Goal: Task Accomplishment & Management: Complete application form

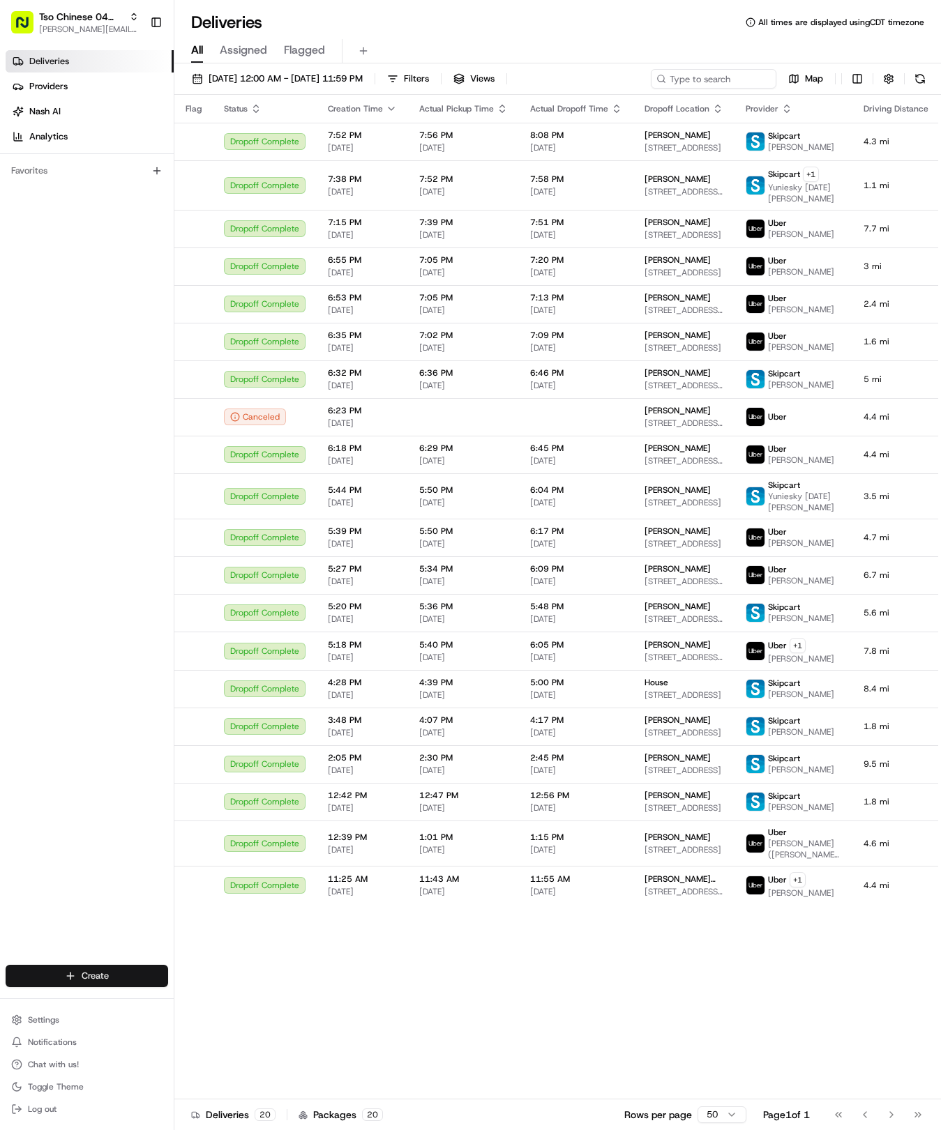
click at [107, 979] on html "Tso Chinese 04 Round Rock [EMAIL_ADDRESS][DOMAIN_NAME] Toggle Sidebar Deliverie…" at bounding box center [470, 565] width 941 height 1130
click at [202, 1003] on link "Delivery" at bounding box center [252, 1002] width 156 height 25
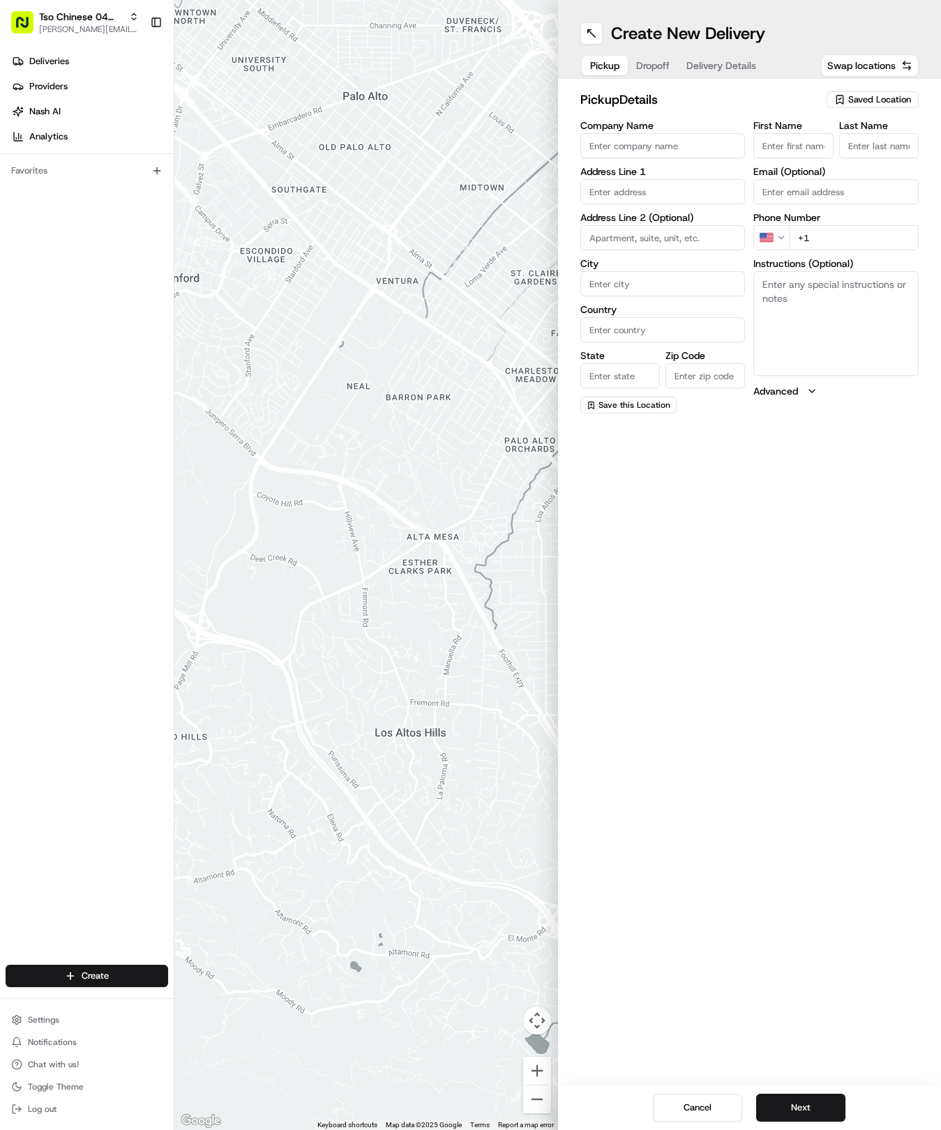
click at [895, 84] on div "pickup Details Saved Location Company Name Address Line 1 Address Line 2 (Optio…" at bounding box center [750, 252] width 384 height 346
drag, startPoint x: 893, startPoint y: 93, endPoint x: 891, endPoint y: 106, distance: 12.9
click at [891, 106] on div "Saved Location" at bounding box center [872, 99] width 92 height 17
click at [878, 165] on span "(04) Tso Chinese Takeout & Delivery Round Rock (04)" at bounding box center [849, 158] width 172 height 25
type input "(04) Tso Chinese Takeout & Delivery Round Rock"
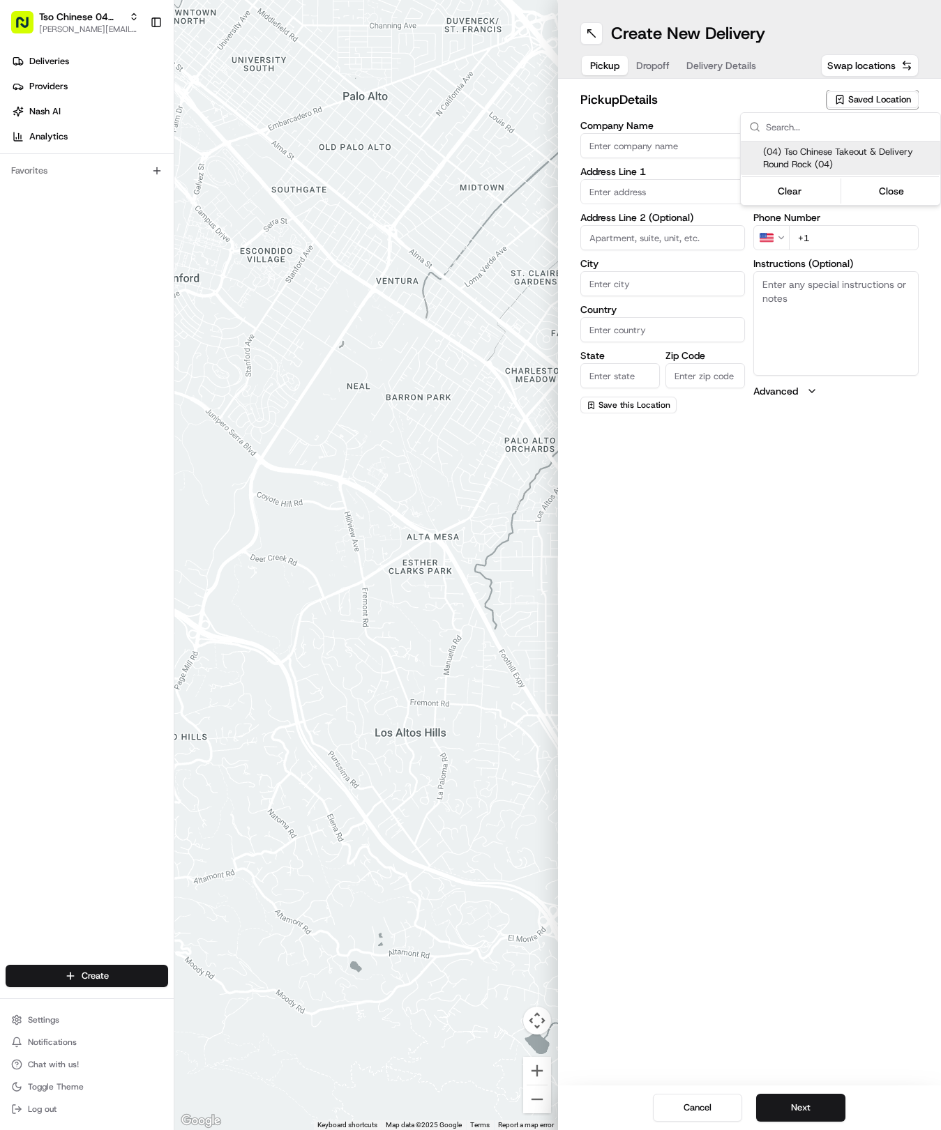
type input "2000 N [PERSON_NAME] St"
type input "Ste 108"
type input "Round Rock"
type input "US"
type input "[GEOGRAPHIC_DATA]"
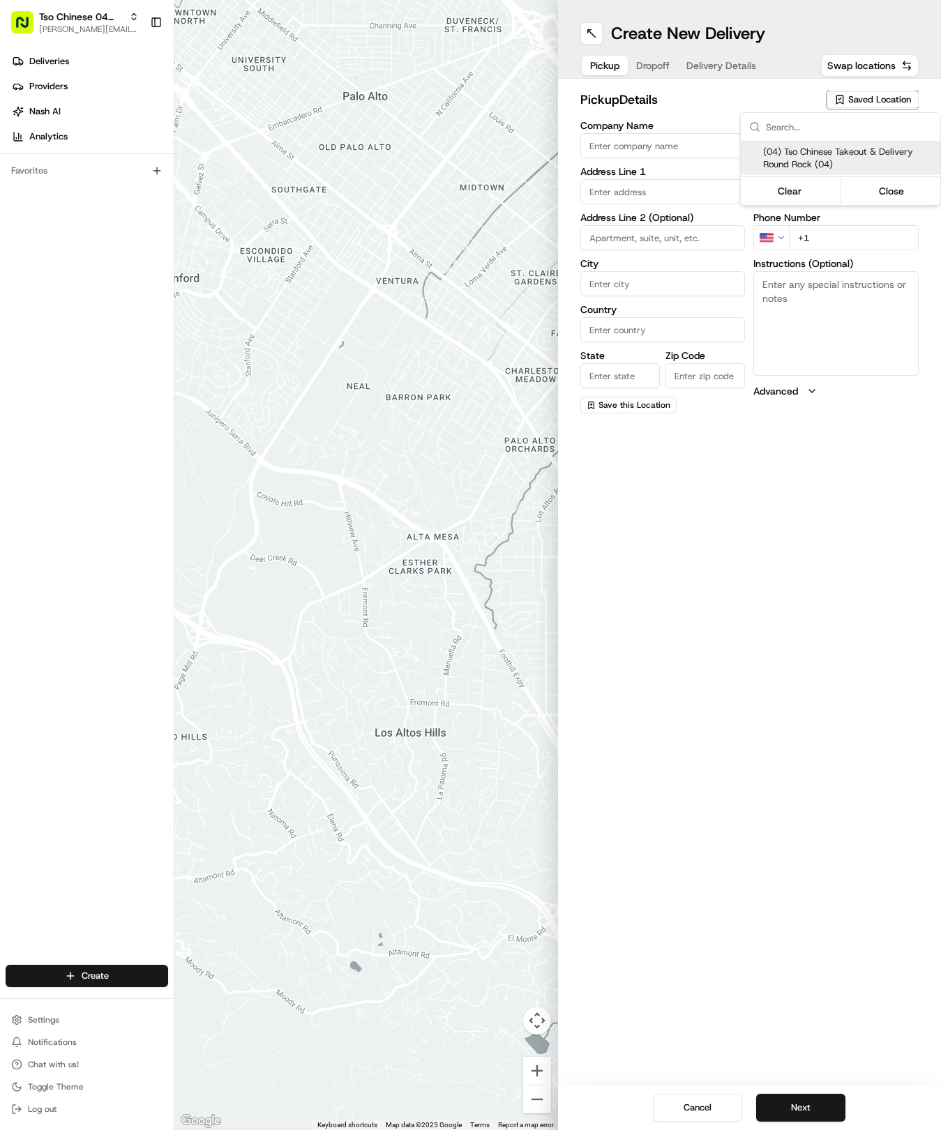
type input "78664"
type input "Tso Chinese"
type input "Round Rock Manager"
type input "[EMAIL_ADDRESS][DOMAIN_NAME]"
type input "[PHONE_NUMBER]"
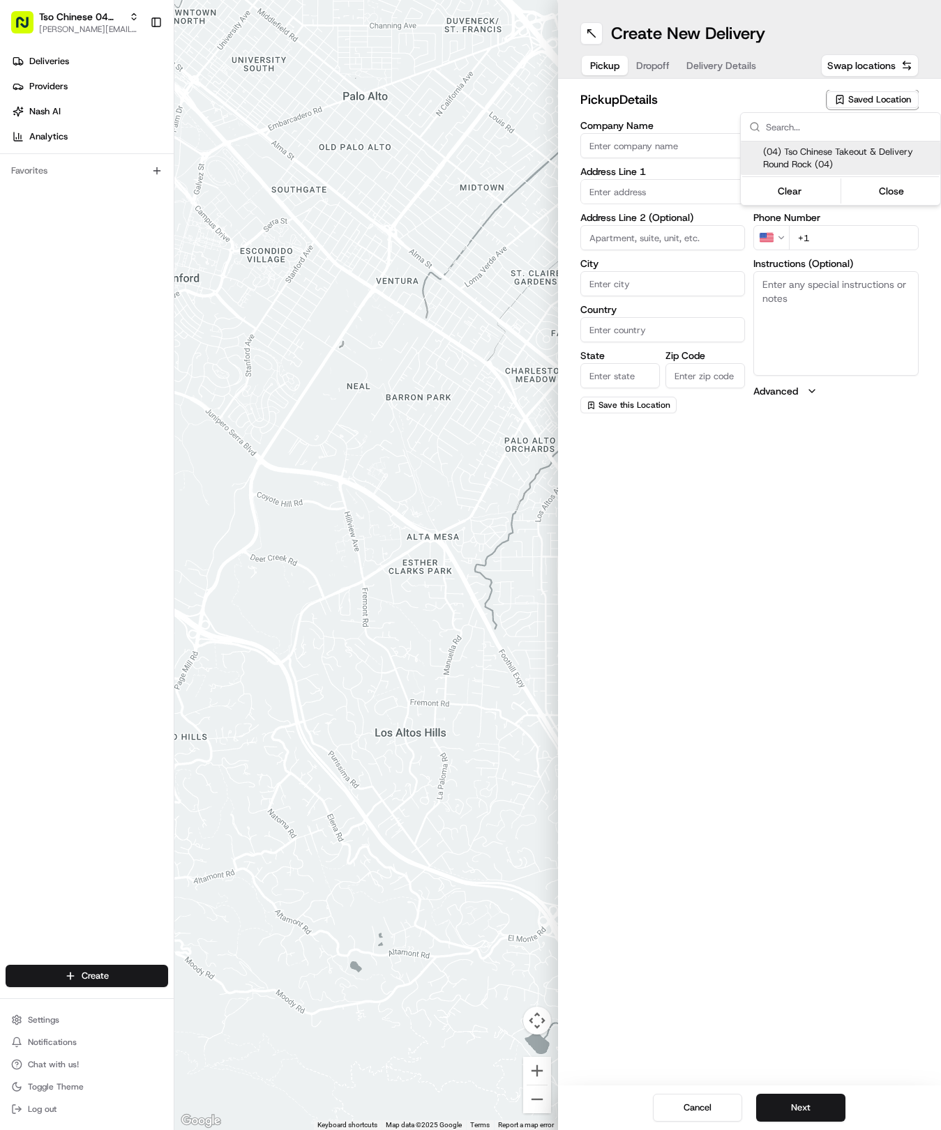
type textarea "Submit a picture displaying address & food as Proof of Delivery. Envía una foto…"
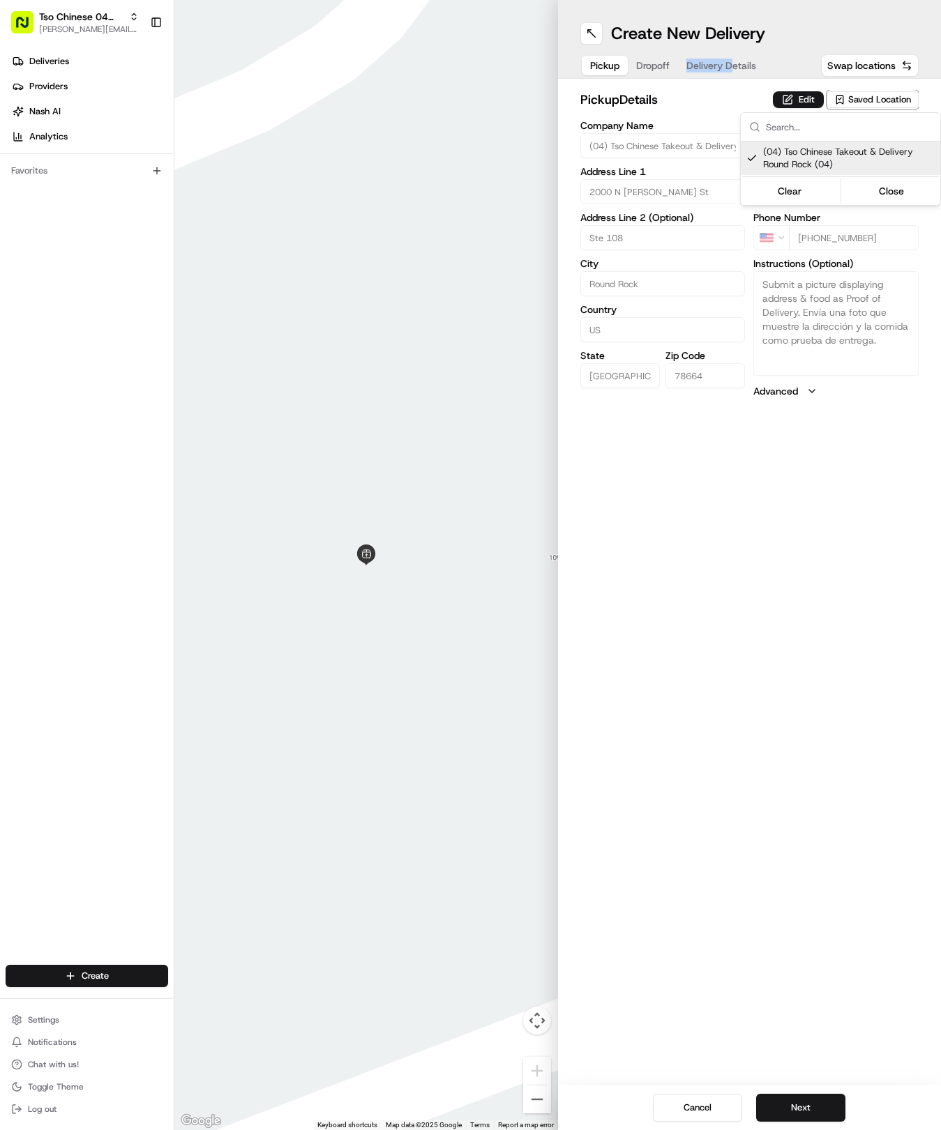
click at [730, 60] on html "Tso Chinese 04 Round Rock [EMAIL_ADDRESS][DOMAIN_NAME] Toggle Sidebar Deliverie…" at bounding box center [470, 565] width 941 height 1130
click at [730, 66] on span "Delivery Details" at bounding box center [721, 66] width 70 height 14
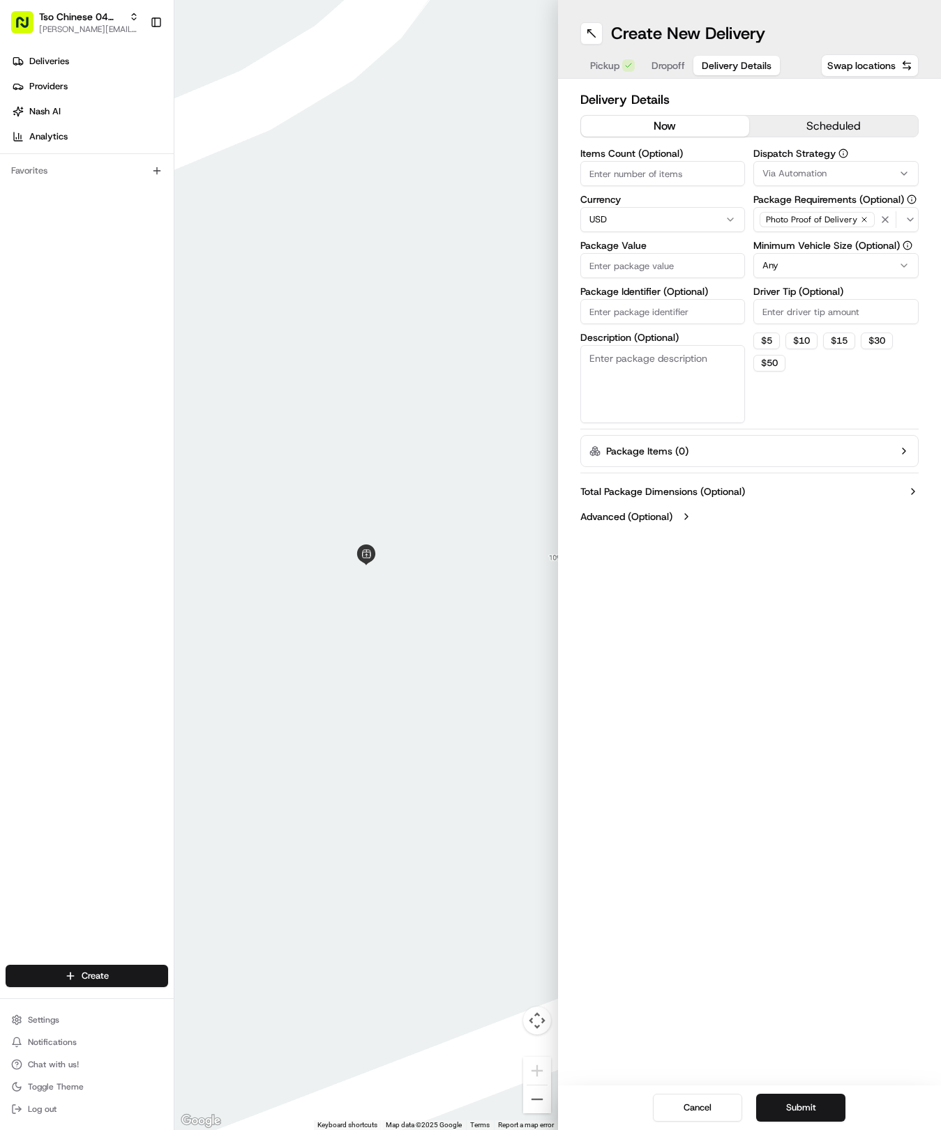
click at [674, 312] on input "Package Identifier (Optional)" at bounding box center [662, 311] width 165 height 25
paste input "KAC9XUC"
type input "KAC9XUC"
click at [665, 272] on input "Package Value" at bounding box center [662, 265] width 165 height 25
click at [840, 324] on input "Driver Tip (Optional)" at bounding box center [835, 311] width 165 height 25
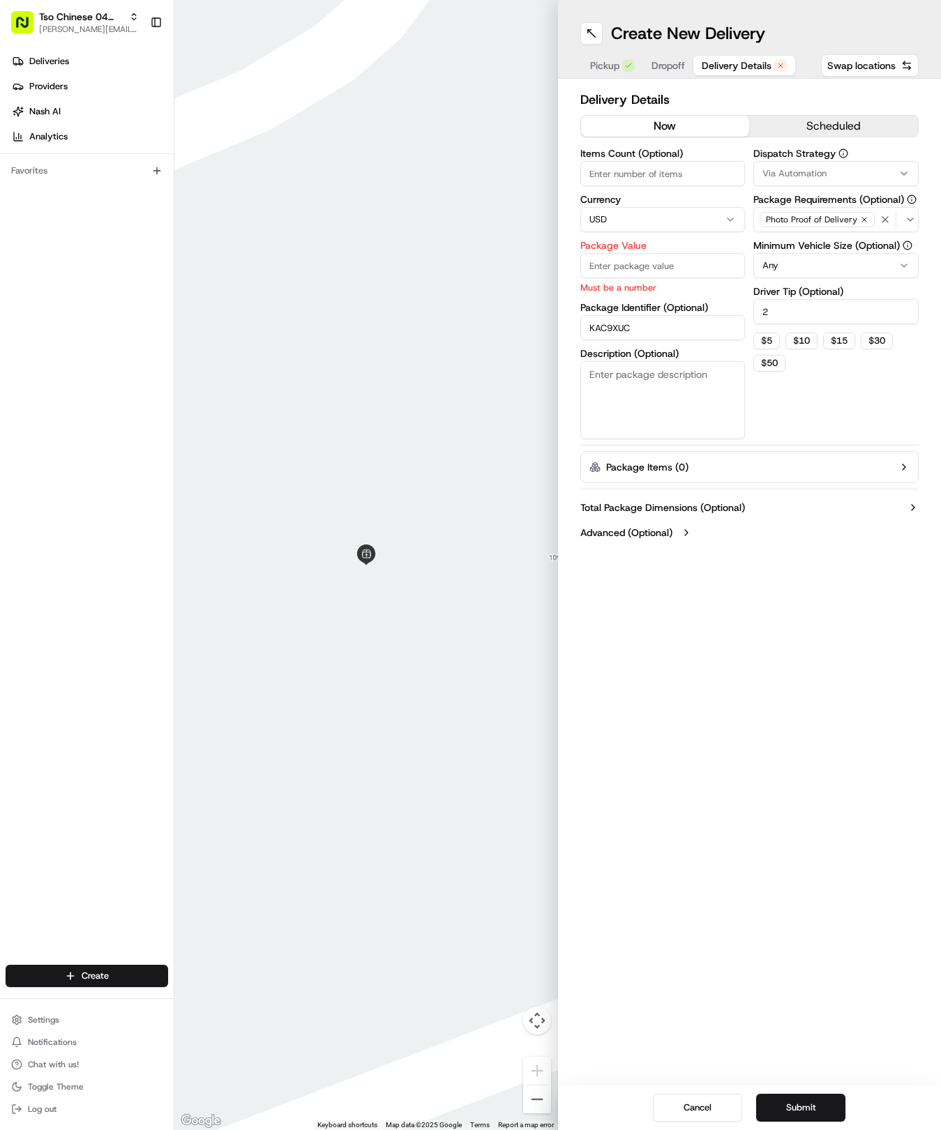
type input "2"
click at [832, 273] on html "Tso Chinese 04 Round Rock [EMAIL_ADDRESS][DOMAIN_NAME] Toggle Sidebar Deliverie…" at bounding box center [470, 565] width 941 height 1130
click at [815, 151] on label "Dispatch Strategy" at bounding box center [835, 154] width 165 height 10
click at [828, 172] on div "Via Automation" at bounding box center [836, 173] width 158 height 13
click at [811, 251] on span "Tso Round Rock Strategy" at bounding box center [849, 249] width 172 height 13
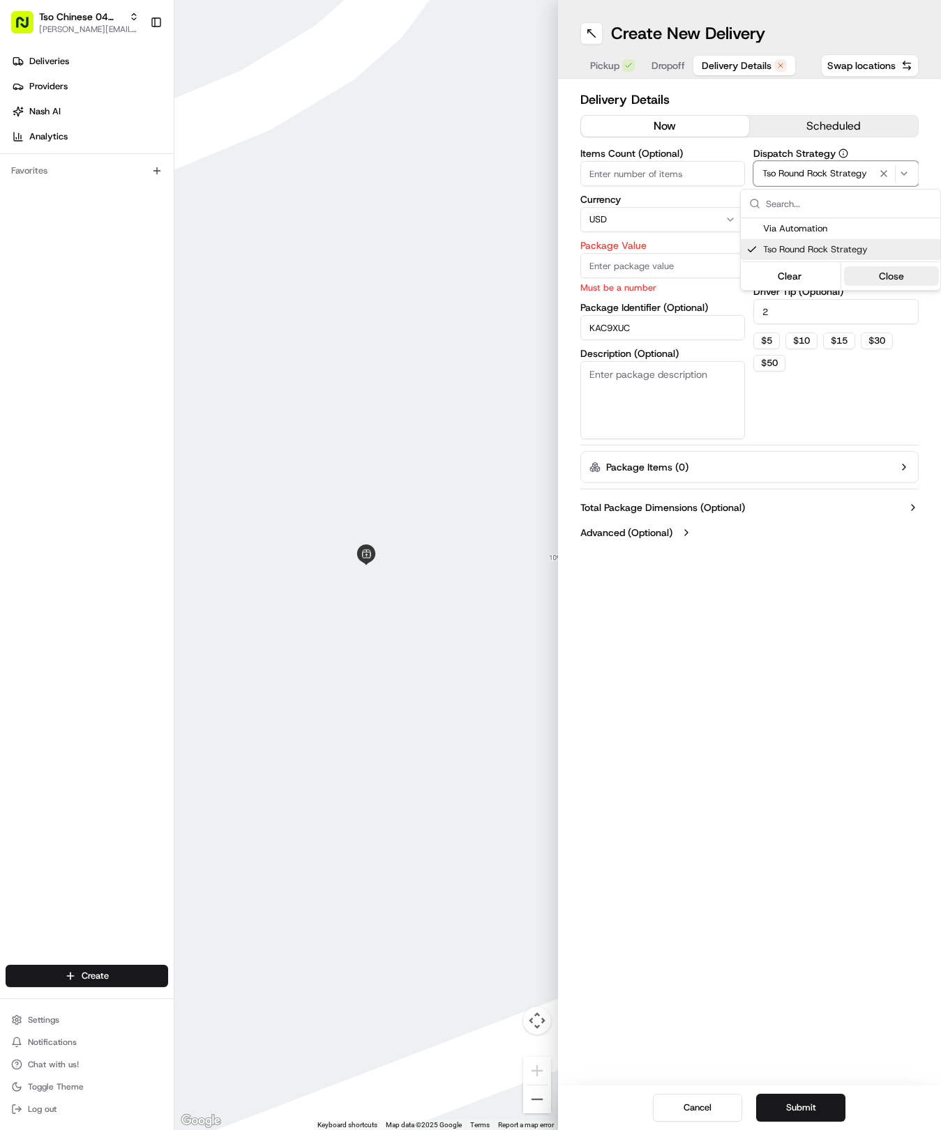
click at [879, 283] on button "Close" at bounding box center [892, 276] width 96 height 20
drag, startPoint x: 686, startPoint y: 266, endPoint x: 699, endPoint y: 266, distance: 13.9
click at [699, 266] on input "Package Value" at bounding box center [662, 265] width 165 height 25
type input "56.61"
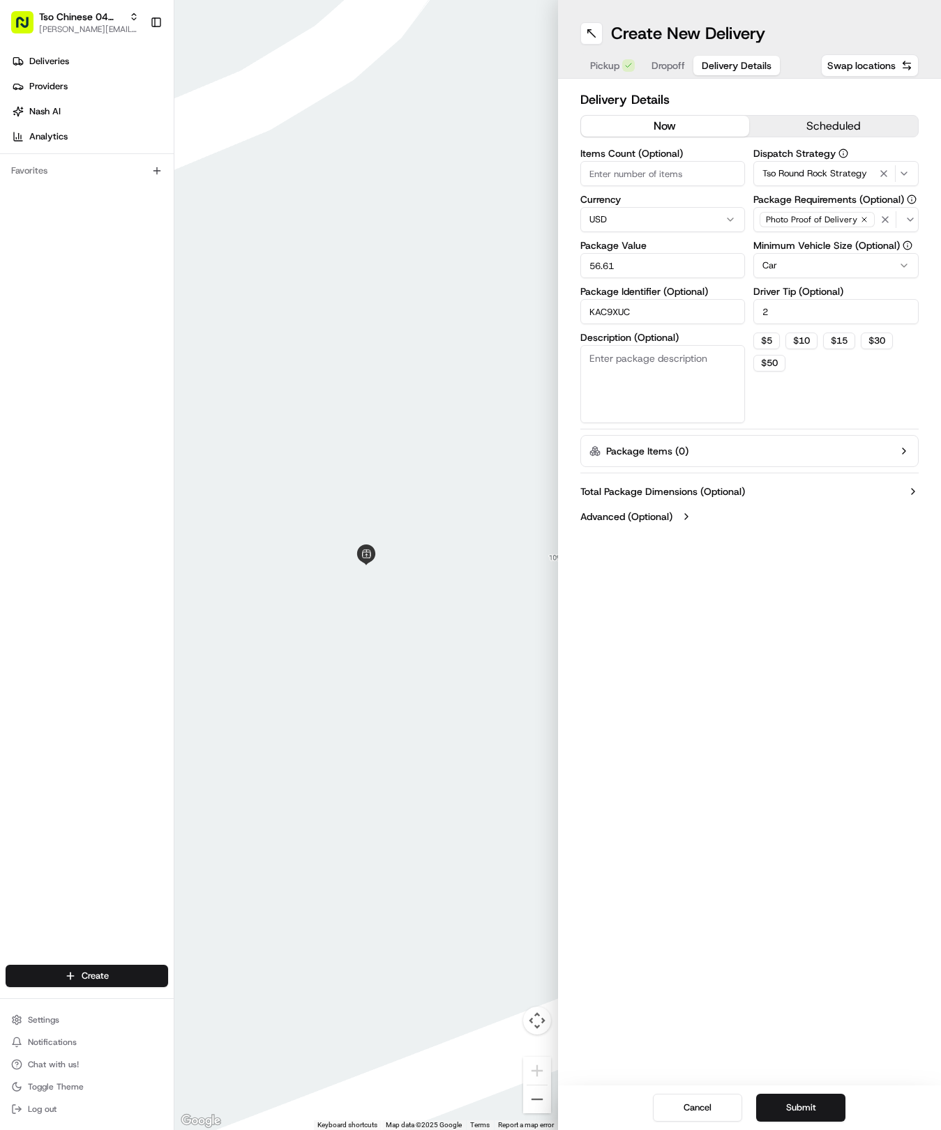
click at [676, 384] on textarea "Description (Optional)" at bounding box center [662, 384] width 165 height 78
click at [687, 391] on textarea "Description (Optional)" at bounding box center [662, 384] width 165 height 78
paste textarea "Please add spicy mustard and soy, thank you."
type textarea "Please add spicy mustard and soy, thank you."
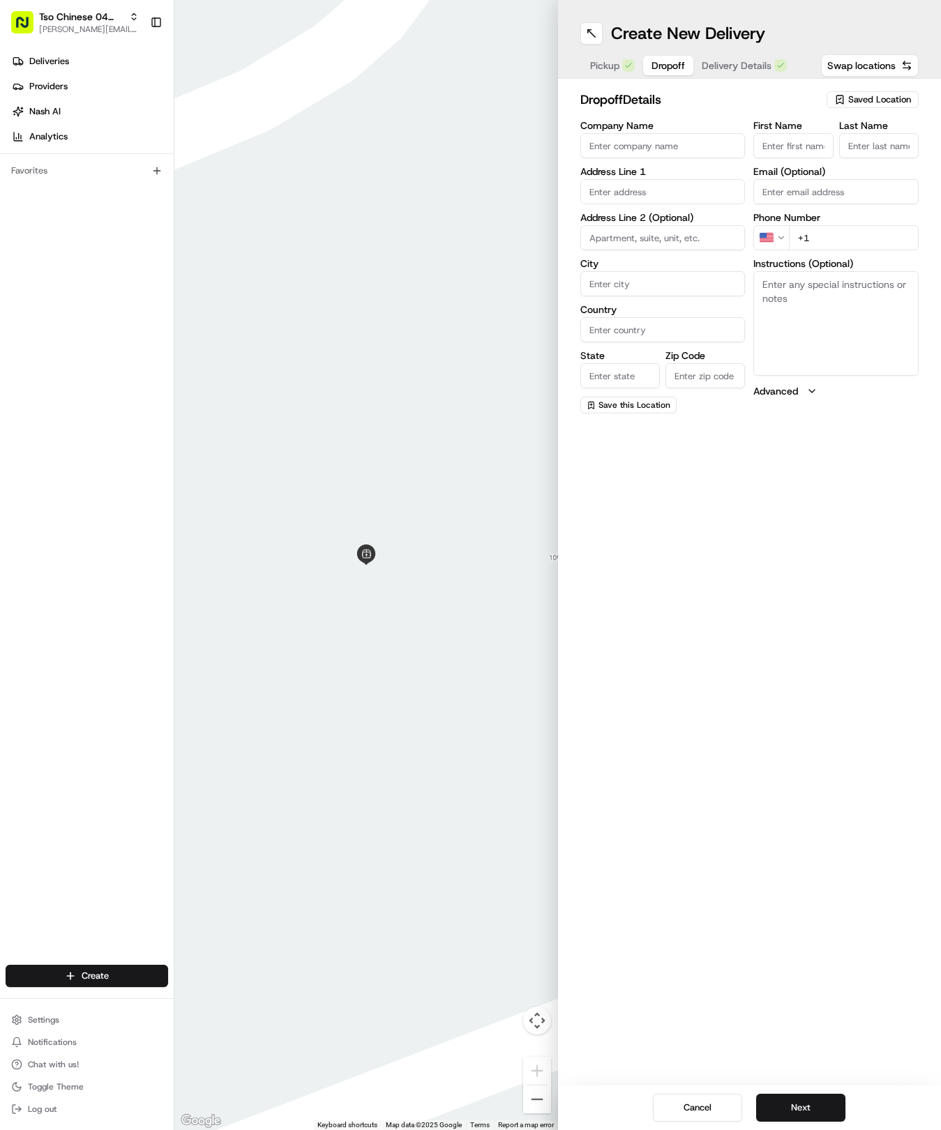
click at [651, 60] on span "Dropoff" at bounding box center [667, 66] width 33 height 14
click at [762, 333] on textarea "Instructions (Optional)" at bounding box center [835, 323] width 165 height 105
paste textarea "Please add spicy mustard and soy, thank you."
type textarea "Please add spicy mustard and soy, thank you."
click at [626, 194] on input "text" at bounding box center [662, 191] width 165 height 25
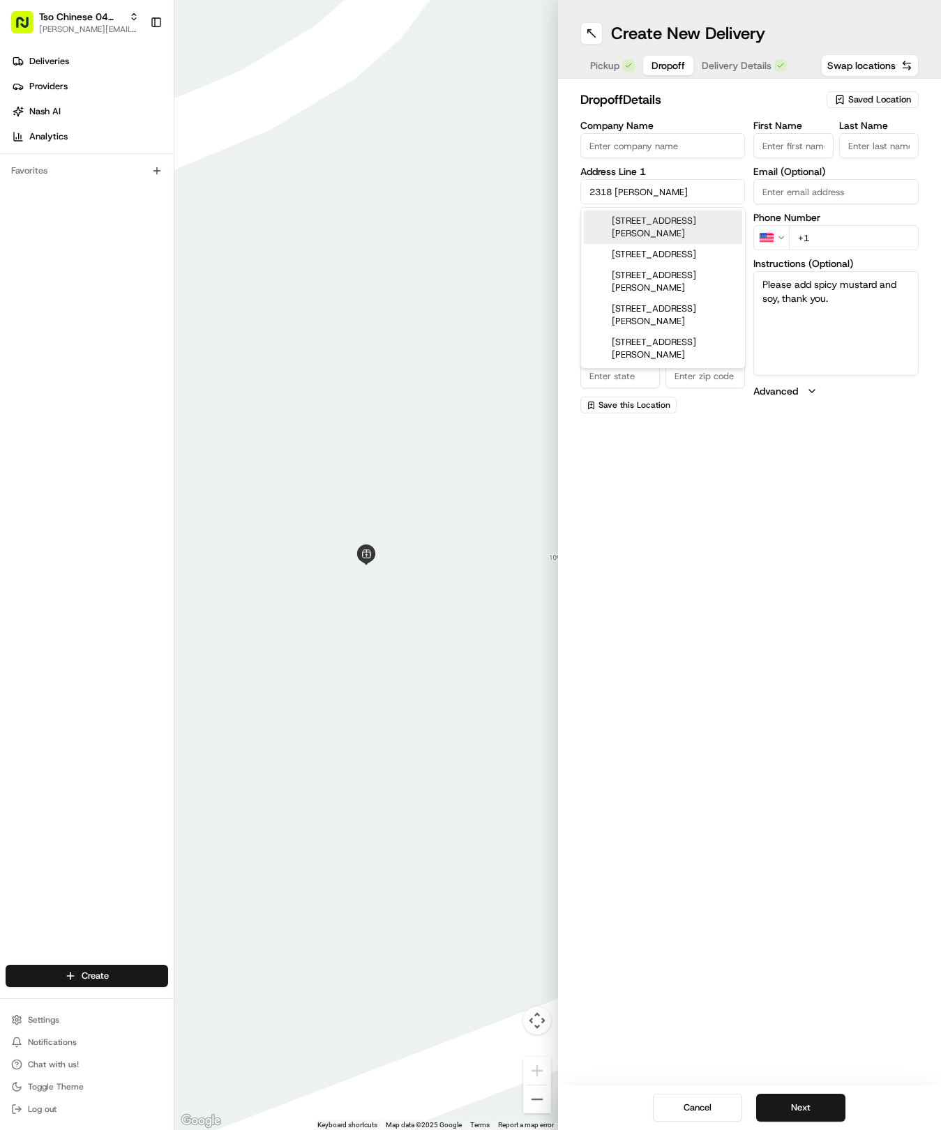
click at [722, 218] on div "[STREET_ADDRESS][PERSON_NAME]" at bounding box center [663, 227] width 158 height 33
type input "[STREET_ADDRESS][PERSON_NAME]"
type input "Round Rock"
type input "[GEOGRAPHIC_DATA]"
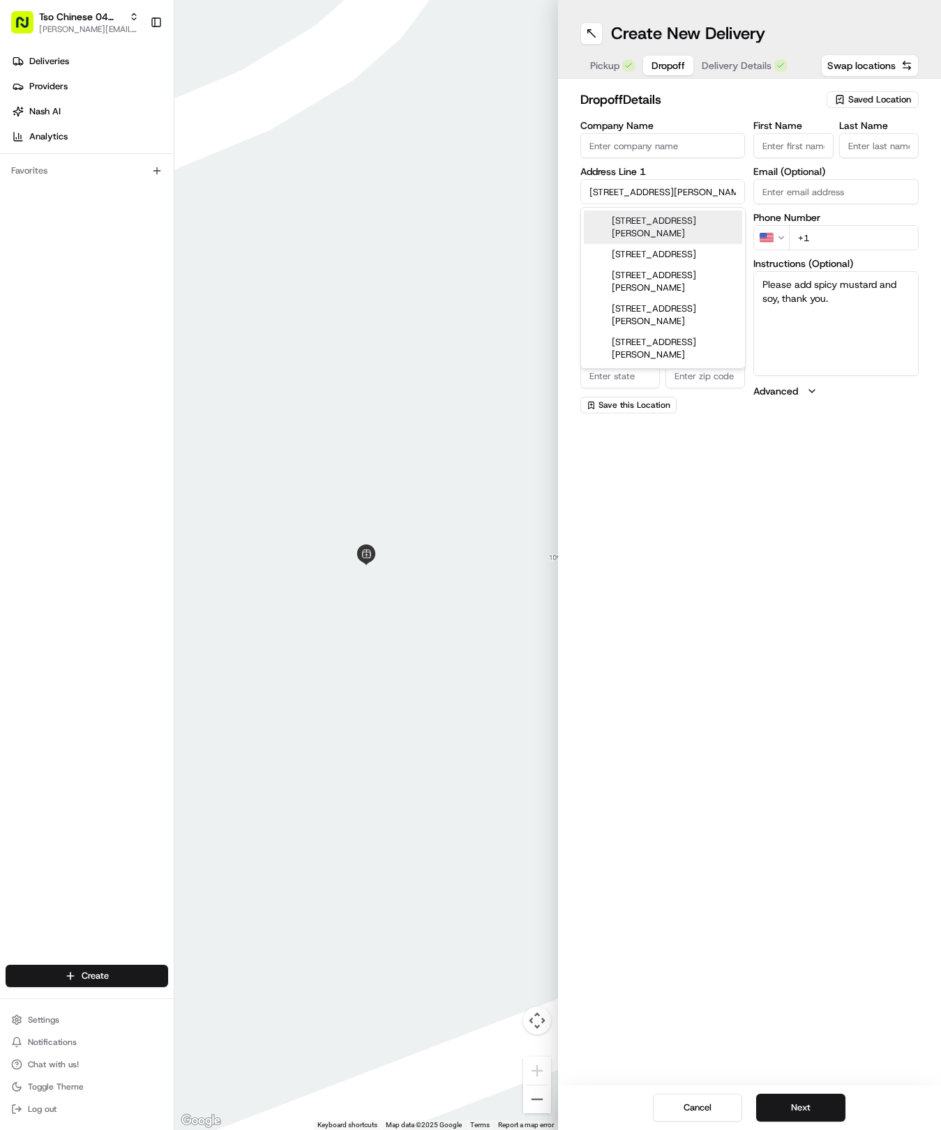
type input "78664"
type input "[STREET_ADDRESS][PERSON_NAME]"
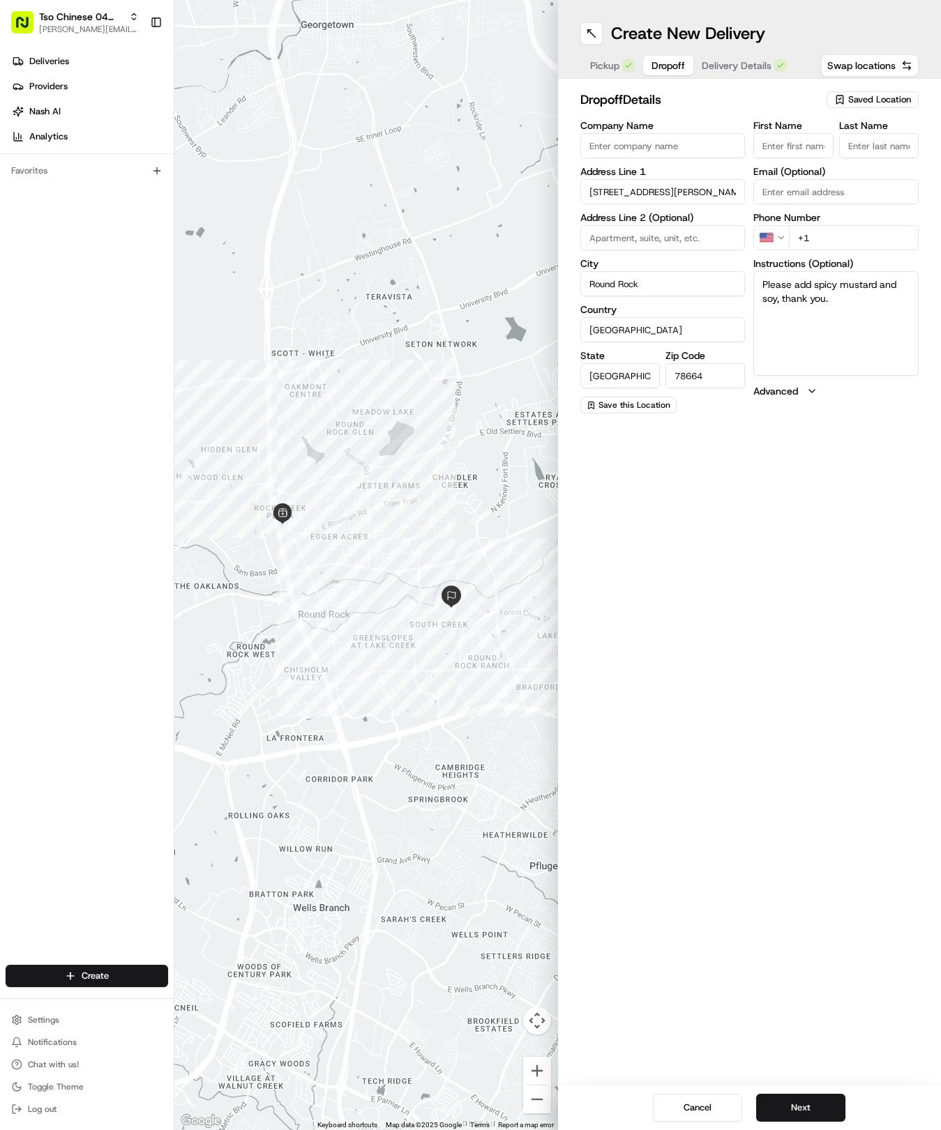
click at [810, 148] on input "First Name" at bounding box center [793, 145] width 80 height 25
type input "[PERSON_NAME]"
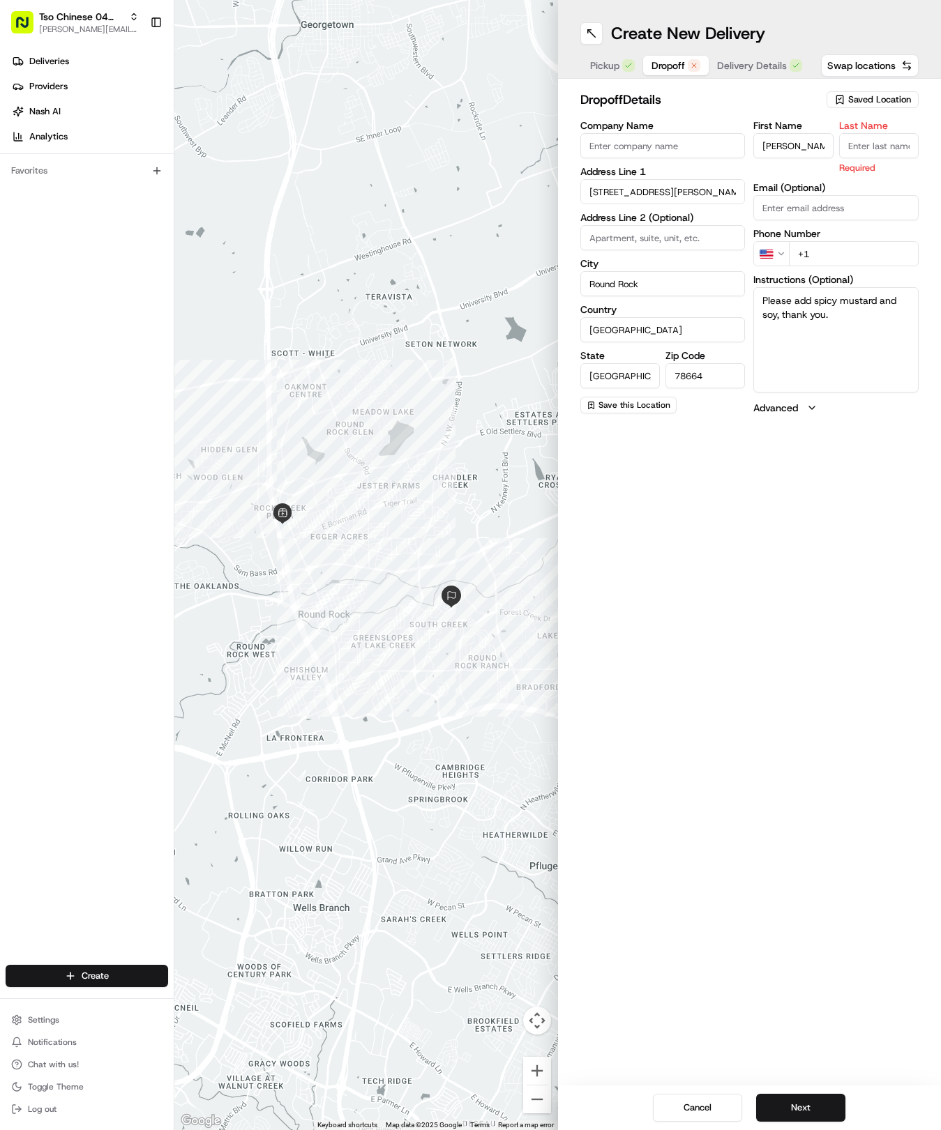
click at [896, 145] on input "Last Name" at bounding box center [879, 145] width 80 height 25
type input "[PERSON_NAME]"
drag, startPoint x: 818, startPoint y: 239, endPoint x: 826, endPoint y: 239, distance: 8.4
click at [826, 239] on div "Phone Number US +1" at bounding box center [835, 248] width 165 height 38
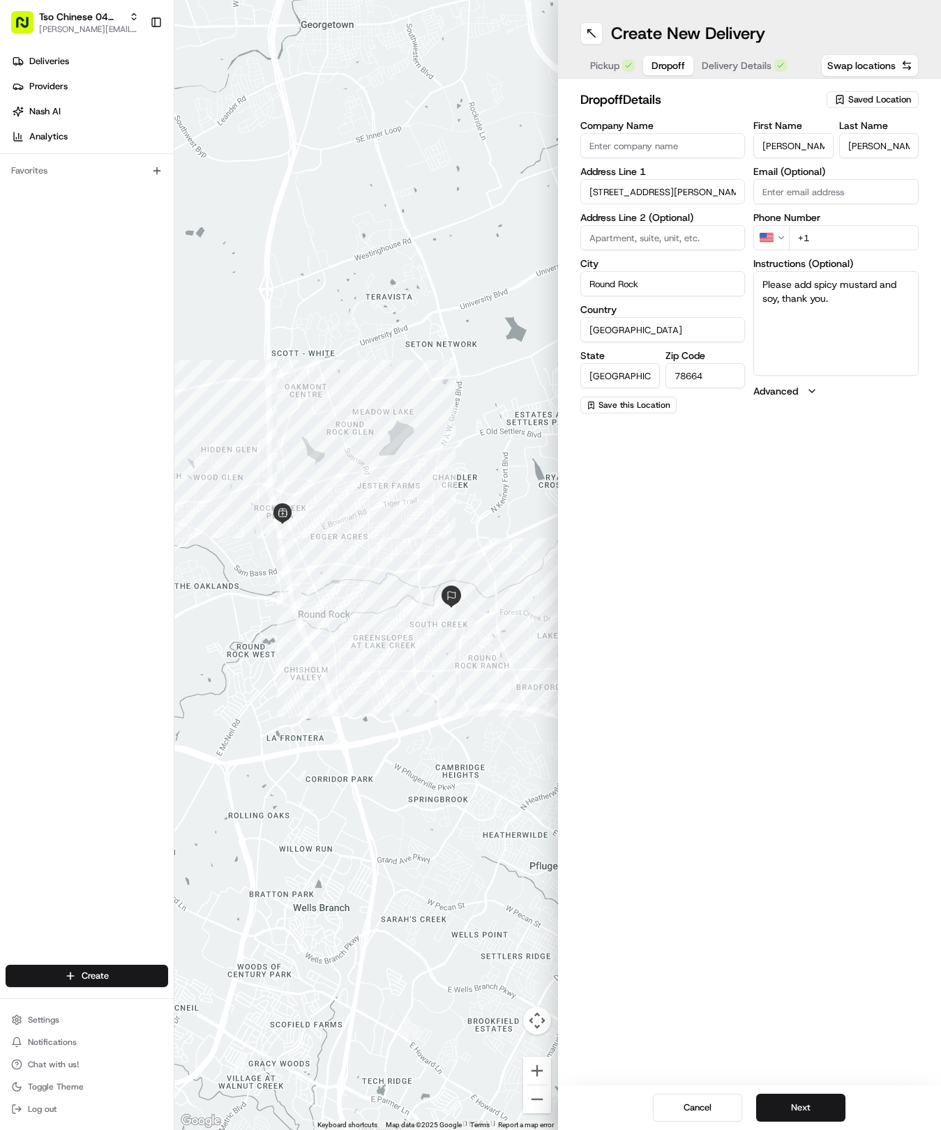
click at [829, 241] on input "+1" at bounding box center [854, 237] width 130 height 25
type input "[PHONE_NUMBER]"
click at [836, 1099] on button "Next" at bounding box center [800, 1108] width 89 height 28
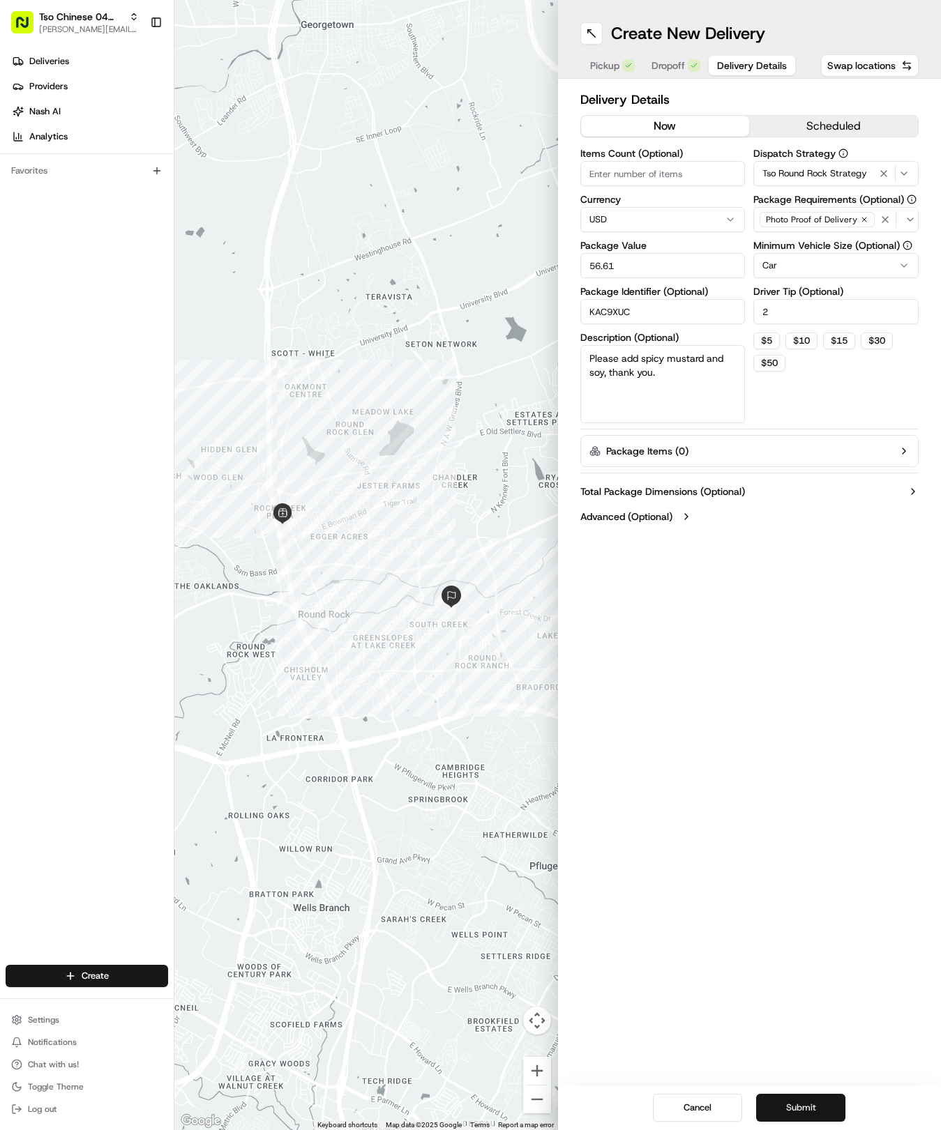
click at [836, 1099] on button "Submit" at bounding box center [800, 1108] width 89 height 28
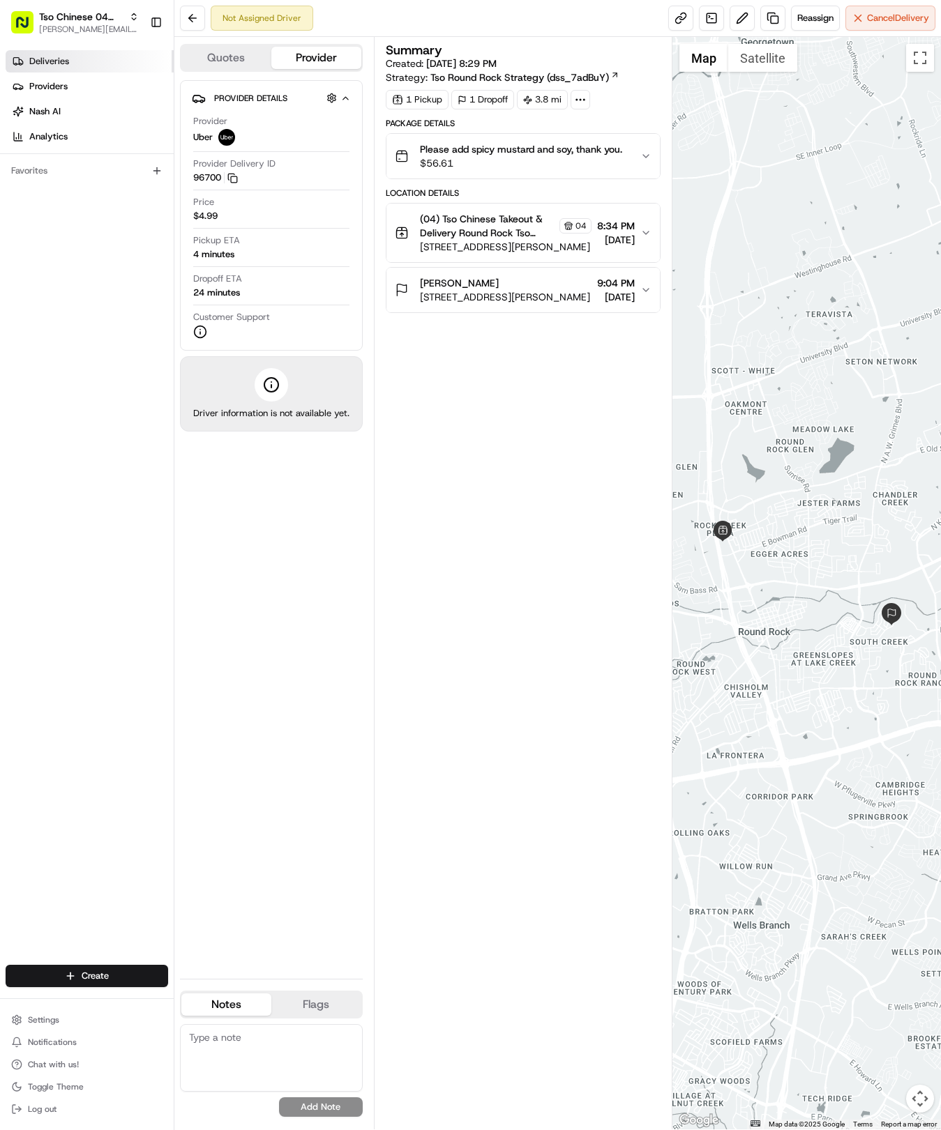
click at [51, 59] on span "Deliveries" at bounding box center [49, 61] width 40 height 13
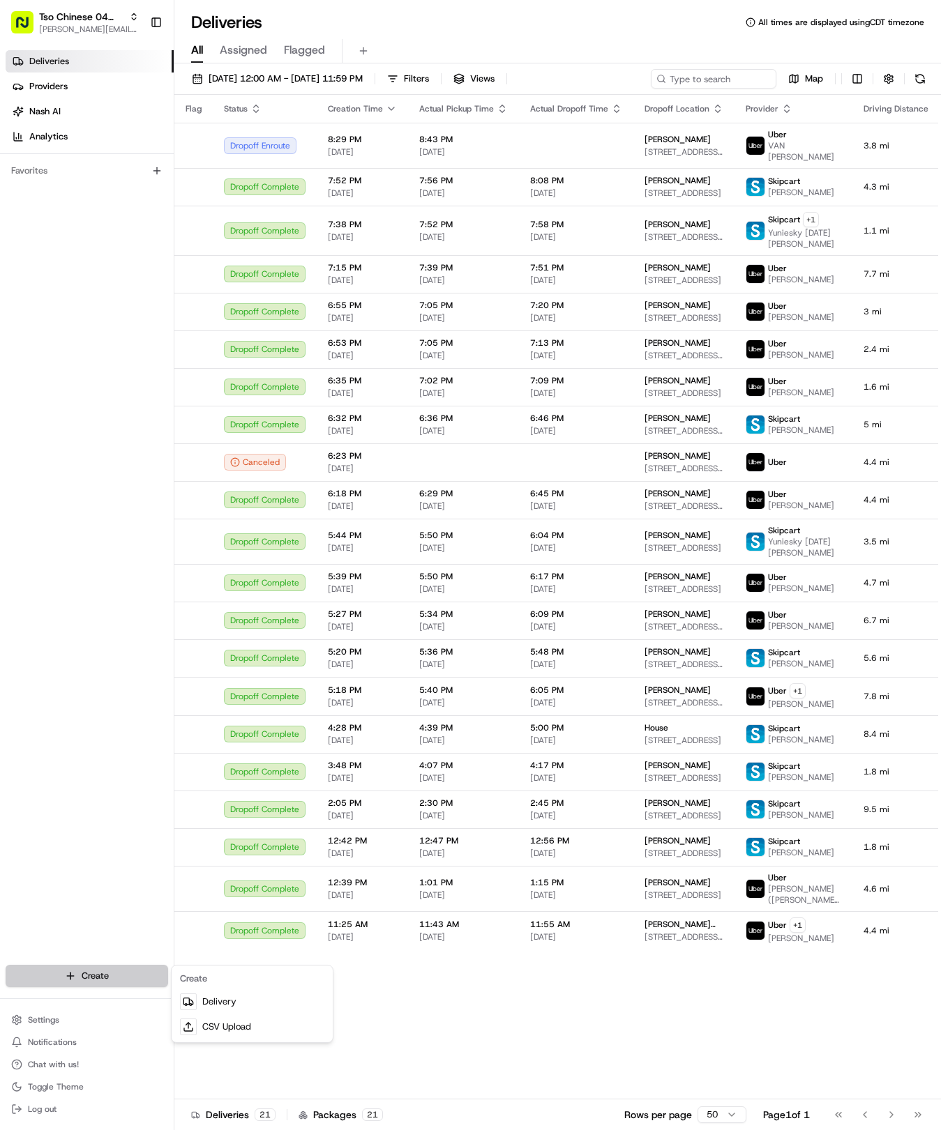
click at [75, 975] on html "Tso Chinese 04 Round Rock [EMAIL_ADDRESS][DOMAIN_NAME] Toggle Sidebar Deliverie…" at bounding box center [470, 565] width 941 height 1130
click at [97, 974] on html "Tso Chinese 04 Round Rock [EMAIL_ADDRESS][DOMAIN_NAME] Toggle Sidebar Deliverie…" at bounding box center [470, 565] width 941 height 1130
click at [209, 1001] on link "Delivery" at bounding box center [252, 1002] width 156 height 25
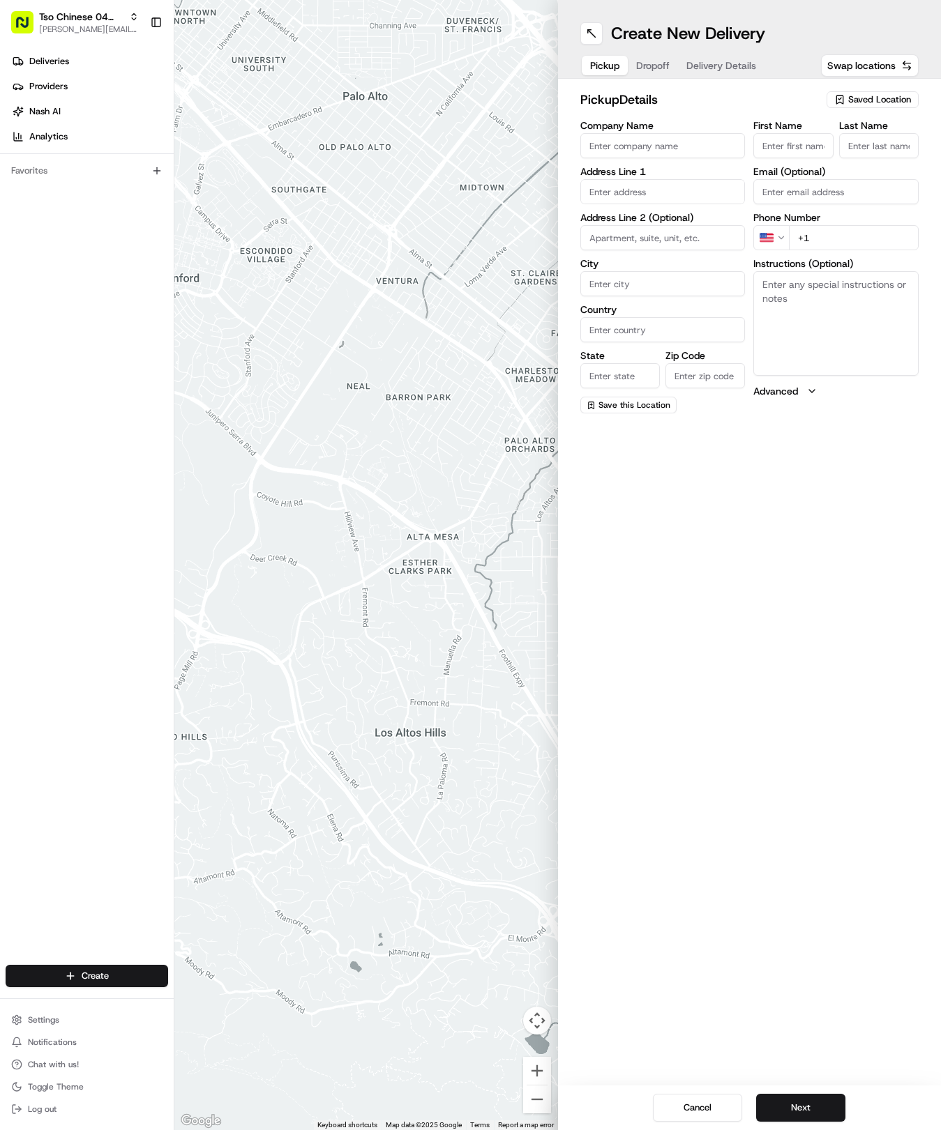
click at [871, 91] on button "Saved Location" at bounding box center [872, 100] width 92 height 20
click at [865, 172] on div "(04) Tso Chinese Takeout & Delivery Round Rock (04)" at bounding box center [840, 158] width 199 height 33
type input "(04) Tso Chinese Takeout & Delivery Round Rock"
type input "2000 N [PERSON_NAME] St"
type input "Ste 108"
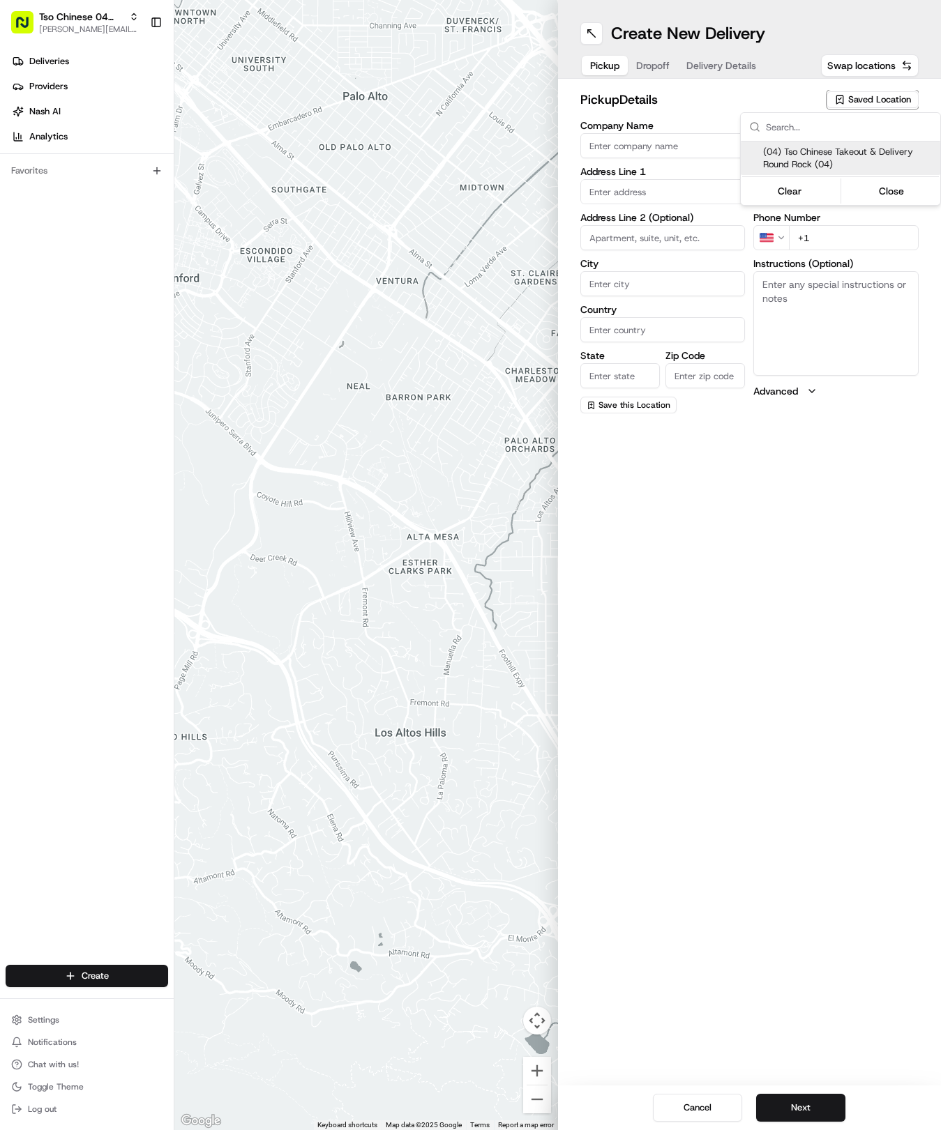
type input "Round Rock"
type input "US"
type input "[GEOGRAPHIC_DATA]"
type input "78664"
type input "Tso Chinese"
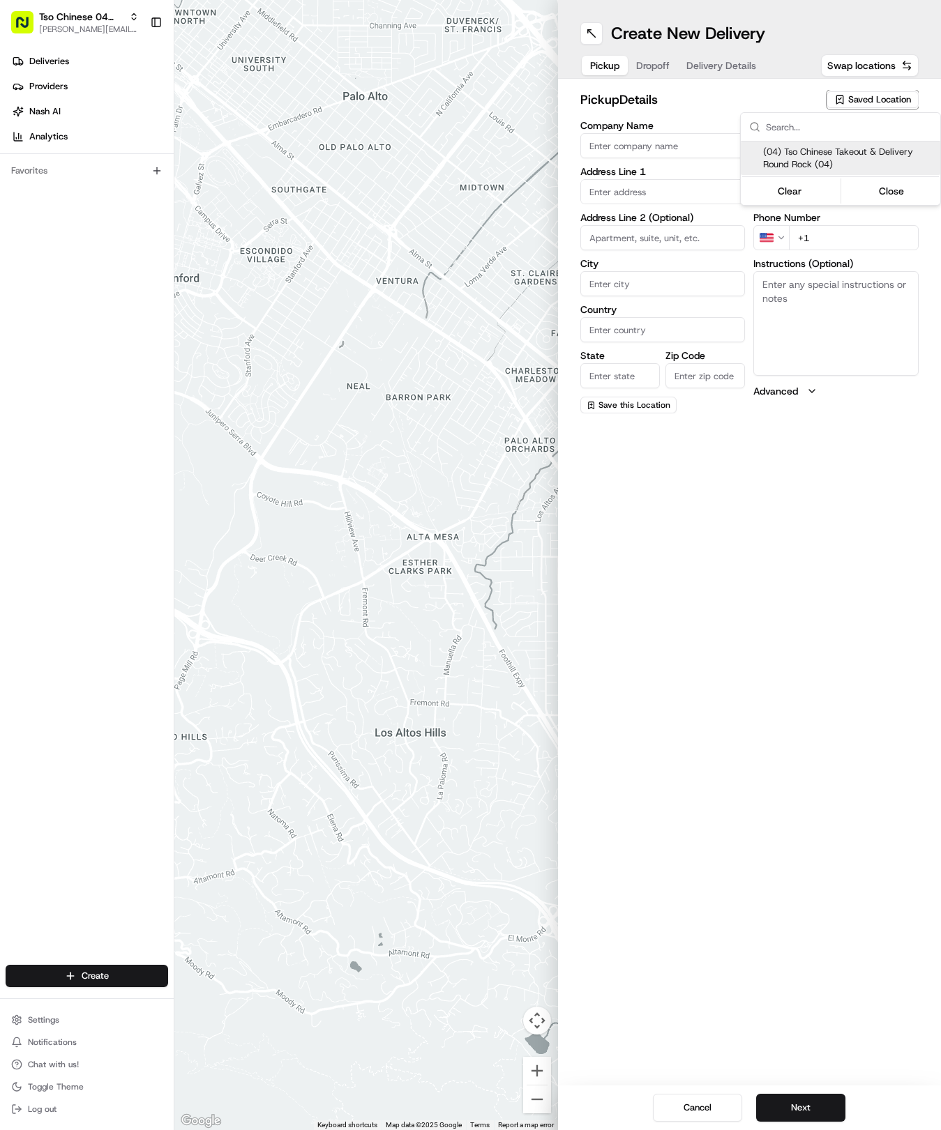
type input "Round Rock Manager"
type input "[EMAIL_ADDRESS][DOMAIN_NAME]"
type input "[PHONE_NUMBER]"
type textarea "Submit a picture displaying address & food as Proof of Delivery. Envía una foto…"
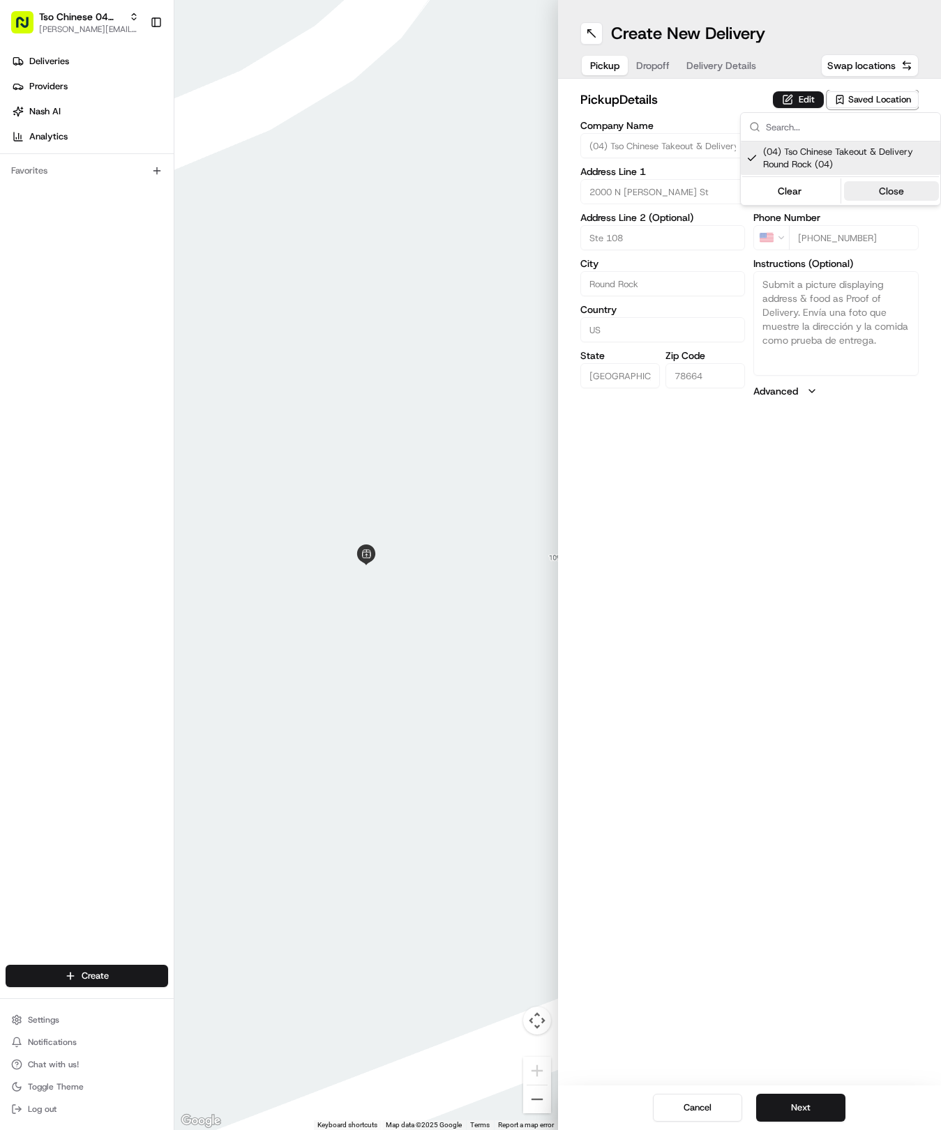
click at [874, 188] on button "Close" at bounding box center [892, 191] width 96 height 20
click at [695, 64] on button "Delivery Details" at bounding box center [721, 66] width 86 height 20
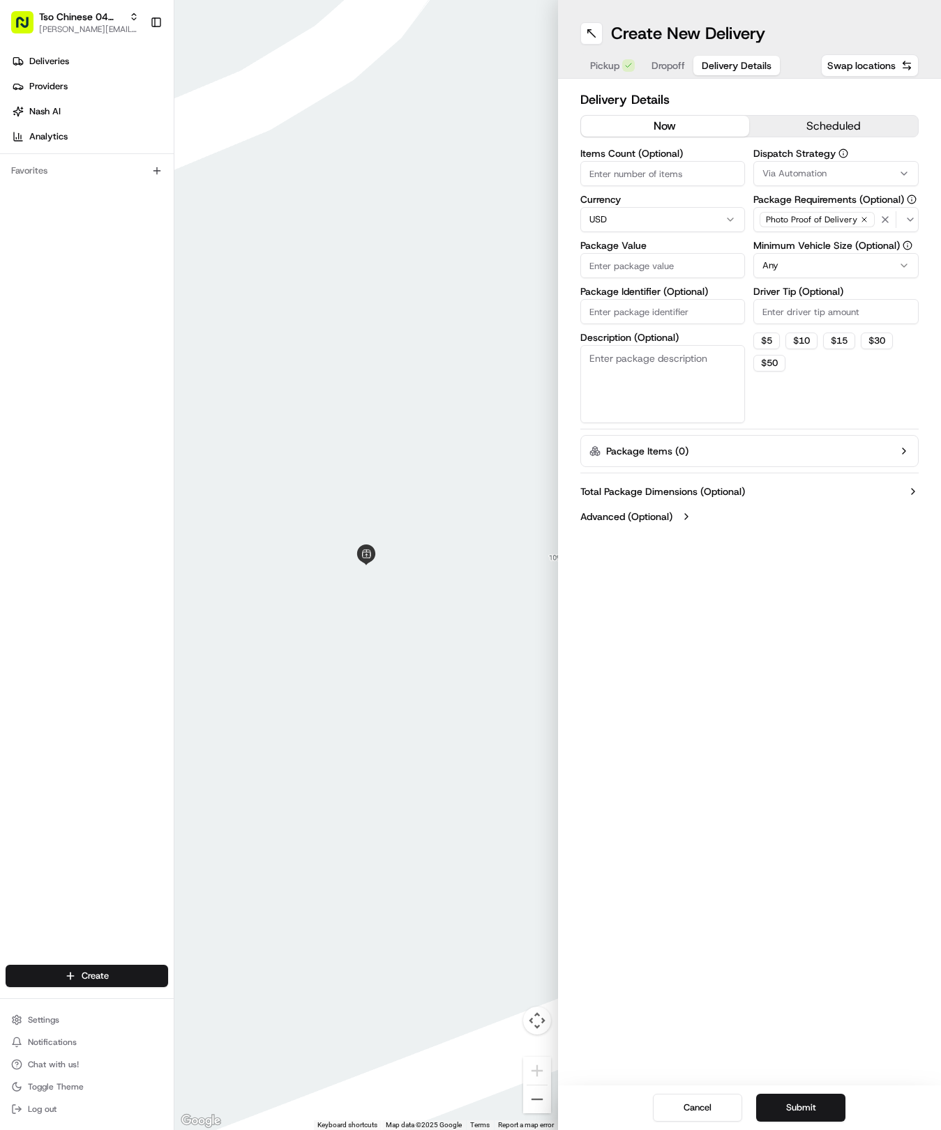
click at [674, 310] on input "Package Identifier (Optional)" at bounding box center [662, 311] width 165 height 25
paste input "HRIBC1Y"
type input "HRIBC1Y"
click at [817, 312] on input "Driver Tip (Optional)" at bounding box center [835, 311] width 165 height 25
type input "2"
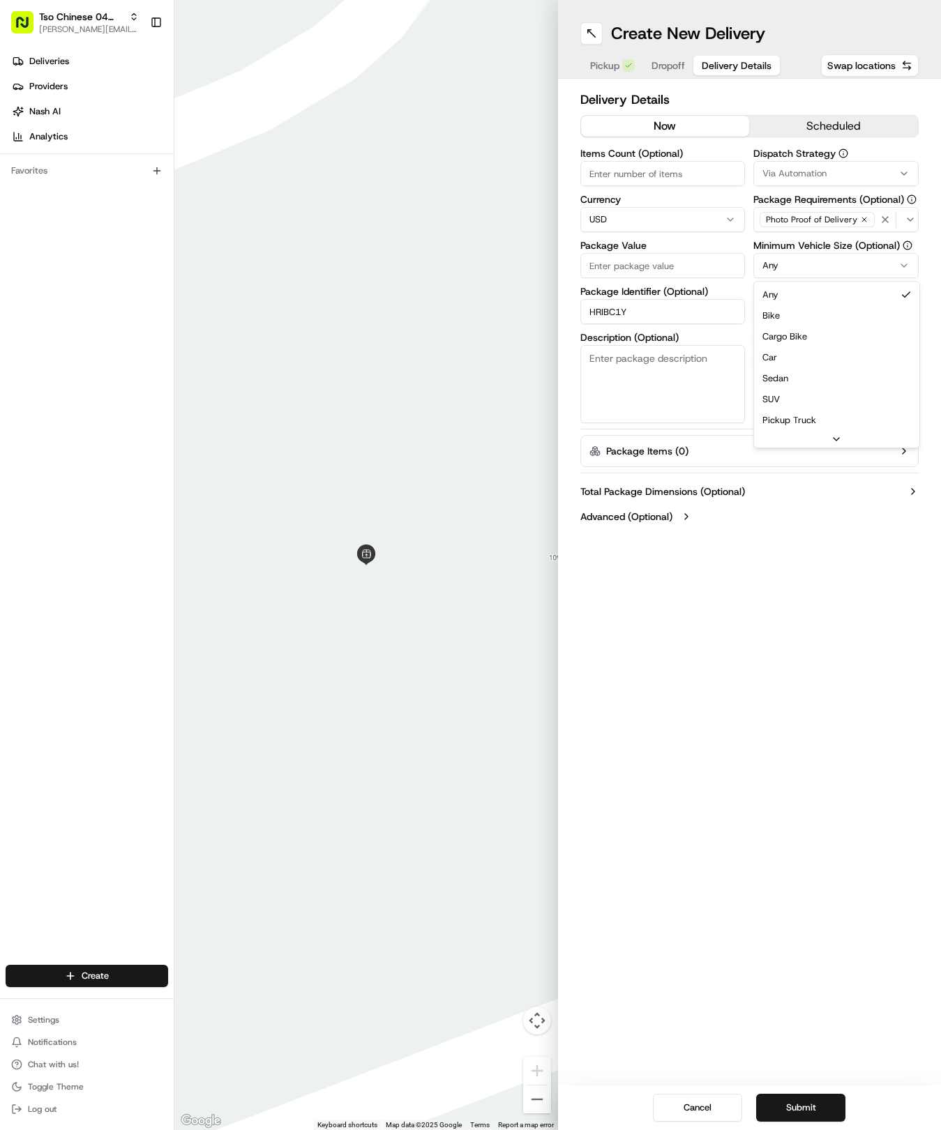
click at [805, 269] on html "Tso Chinese 04 Round Rock [EMAIL_ADDRESS][DOMAIN_NAME] Toggle Sidebar Deliverie…" at bounding box center [470, 565] width 941 height 1130
click at [801, 183] on button "Via Automation" at bounding box center [835, 173] width 165 height 25
click at [836, 251] on span "Tso Round Rock Strategy" at bounding box center [849, 249] width 172 height 13
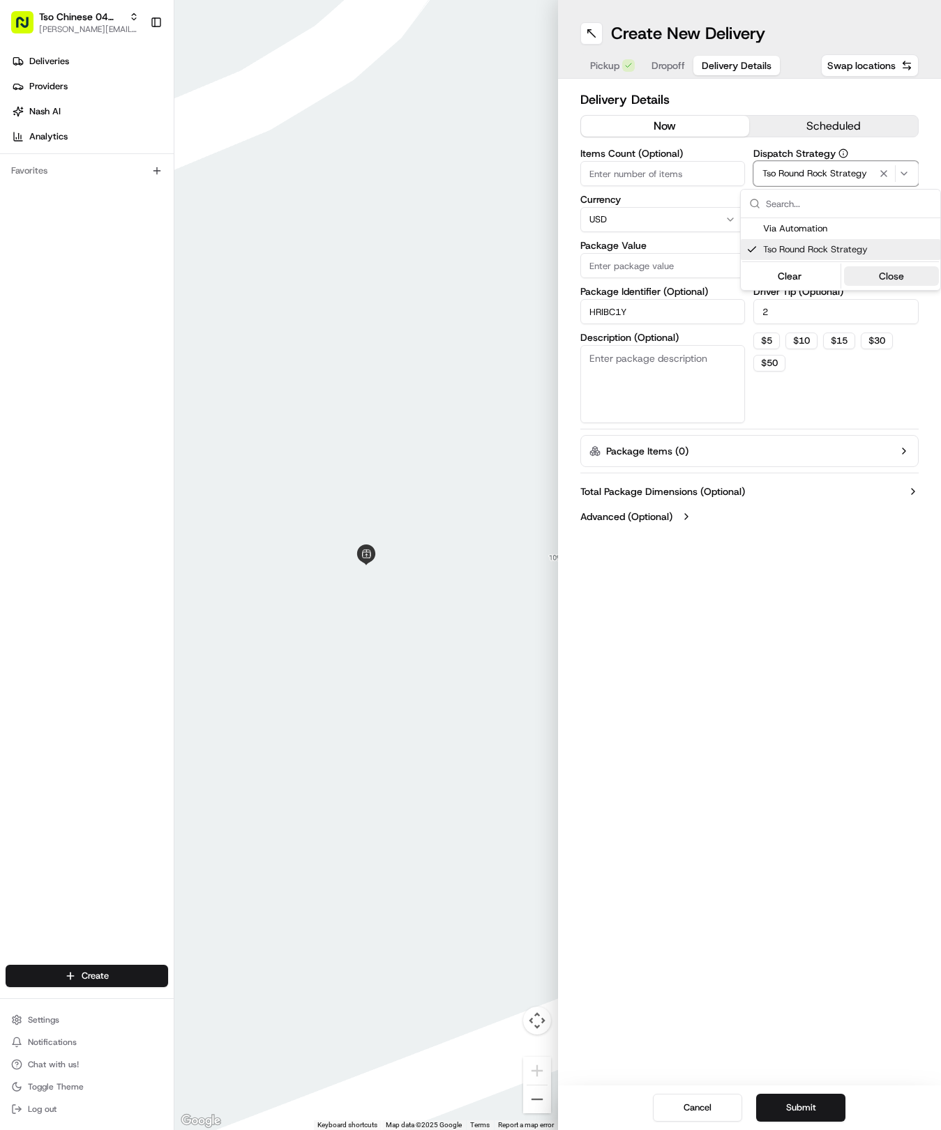
click at [895, 275] on button "Close" at bounding box center [892, 276] width 96 height 20
click at [676, 269] on input "Package Value" at bounding box center [662, 265] width 165 height 25
type input "39.94"
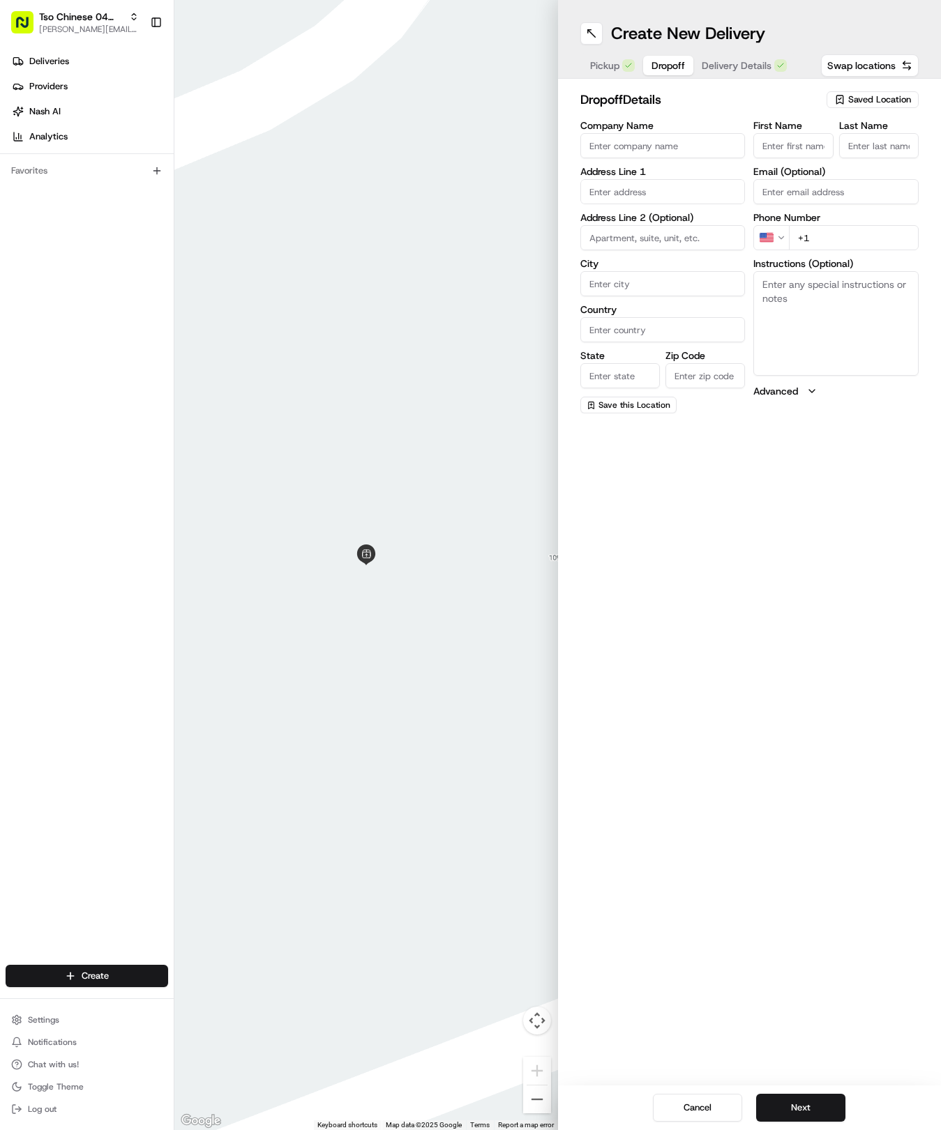
click at [653, 61] on span "Dropoff" at bounding box center [667, 66] width 33 height 14
click at [635, 186] on input "text" at bounding box center [662, 191] width 165 height 25
click at [688, 149] on input "Company Name" at bounding box center [662, 145] width 165 height 25
paste input "[GEOGRAPHIC_DATA] EMERGENCY ROOM"
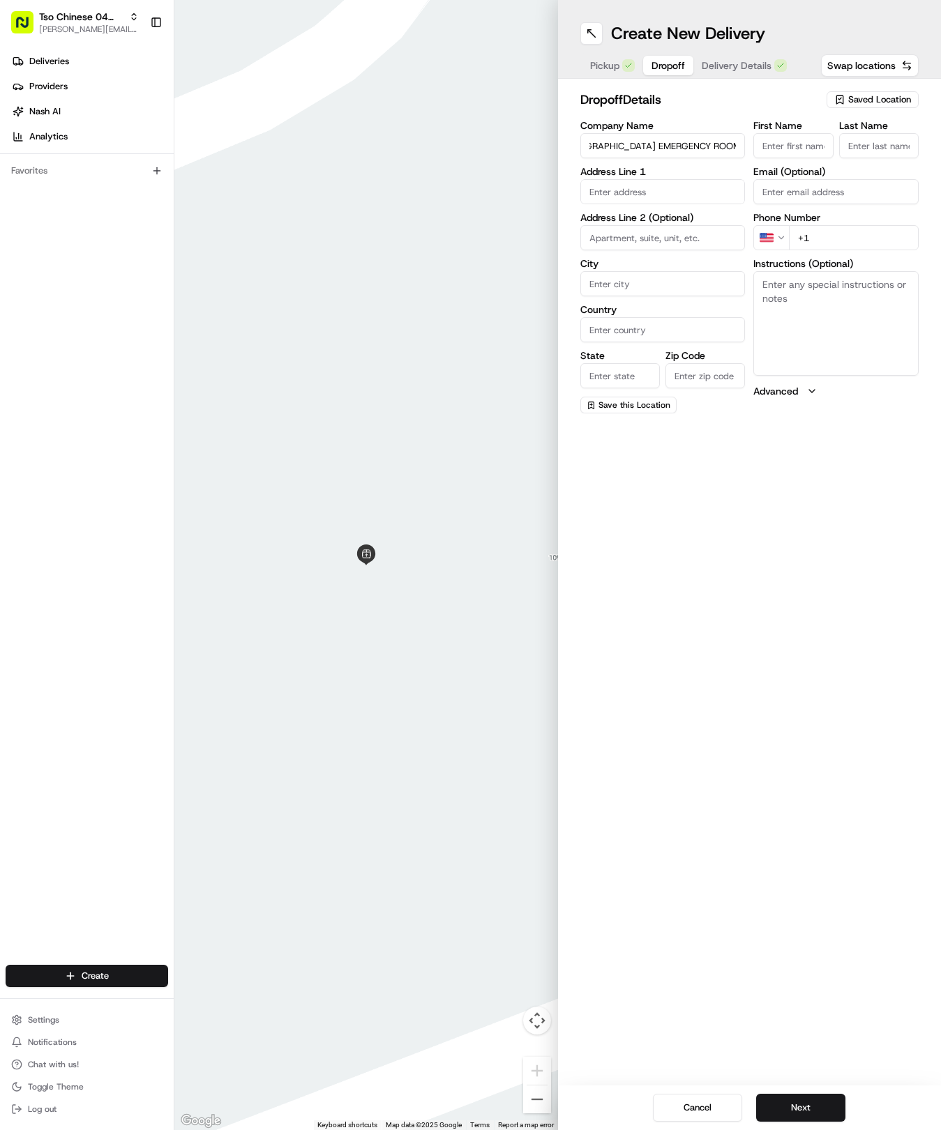
type input "[GEOGRAPHIC_DATA] EMERGENCY ROOM"
click at [612, 192] on input "text" at bounding box center [662, 191] width 165 height 25
click at [641, 230] on div "[STREET_ADDRESS]" at bounding box center [663, 221] width 158 height 21
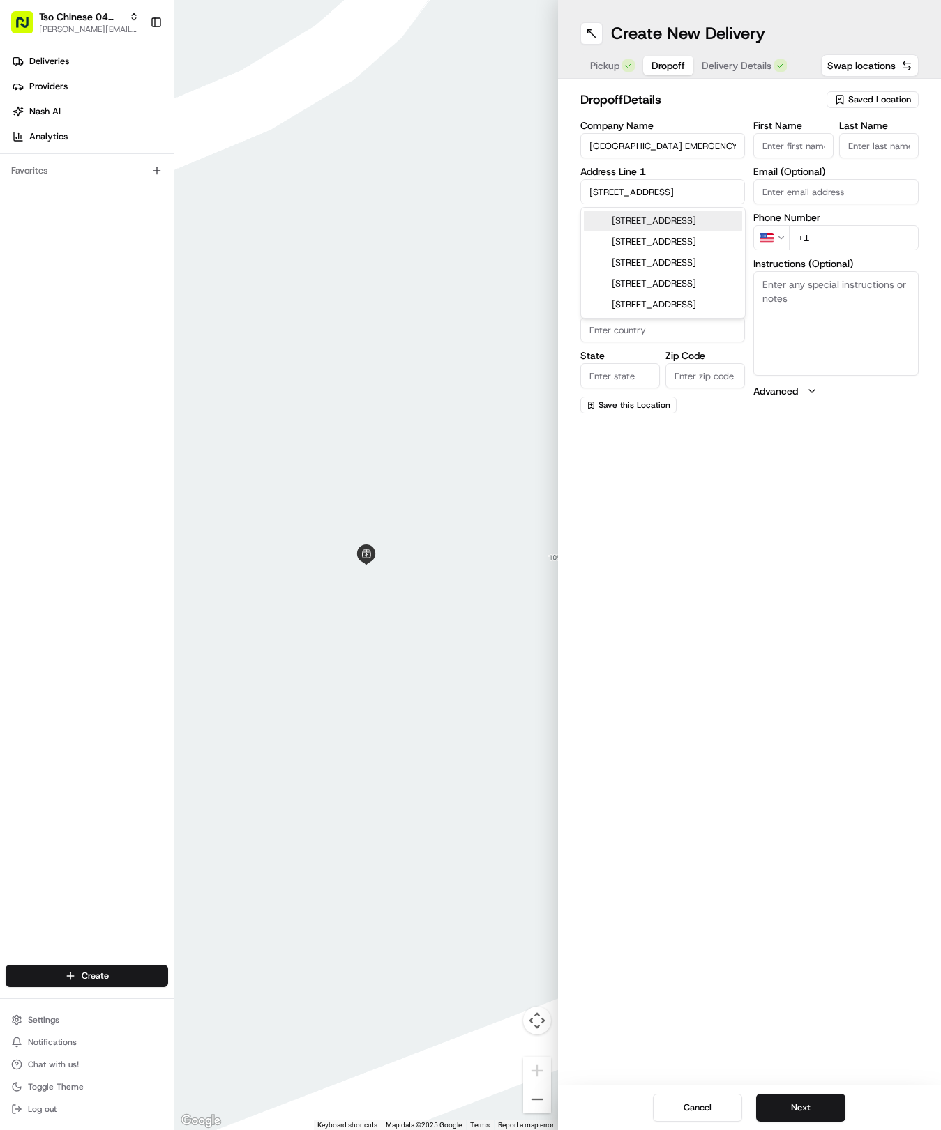
type input "[STREET_ADDRESS]"
type input "Round Rock"
type input "[GEOGRAPHIC_DATA]"
type input "78665"
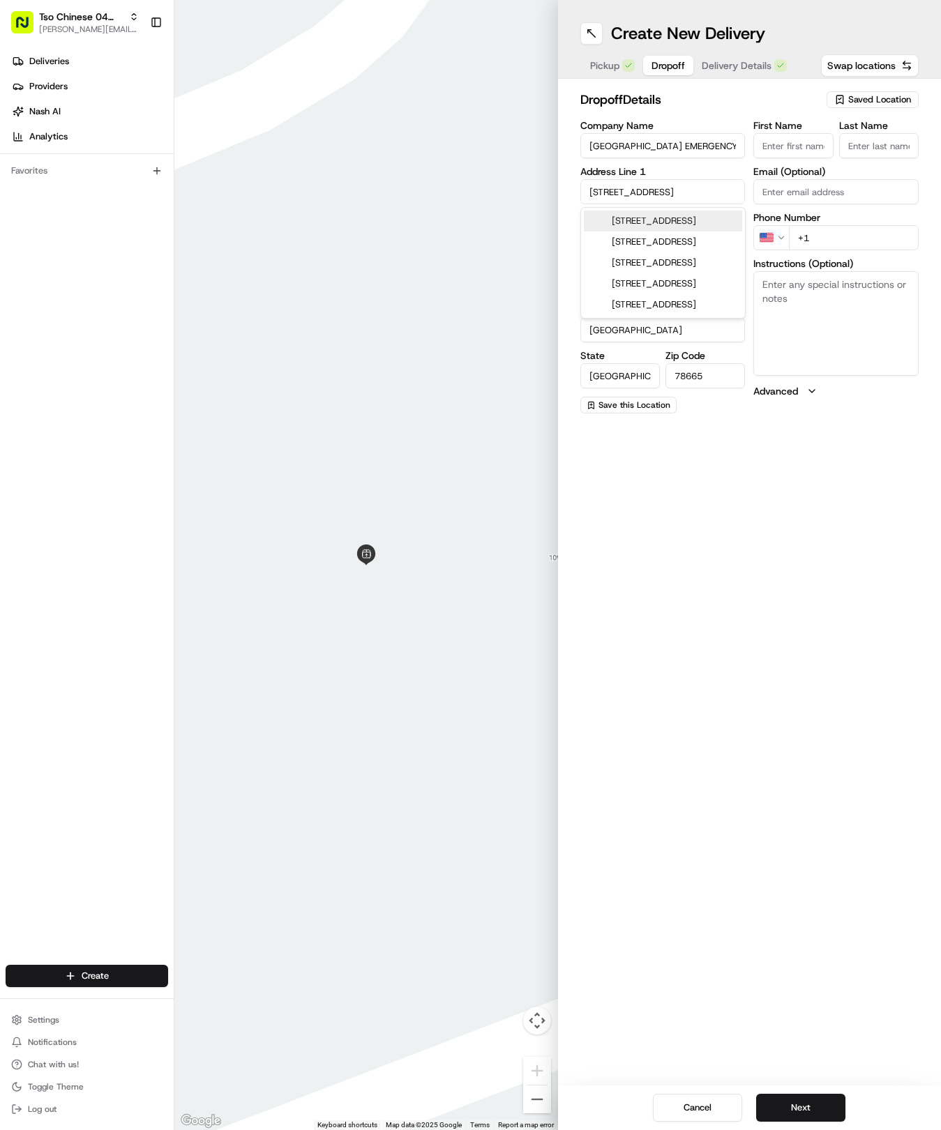
type input "[STREET_ADDRESS]"
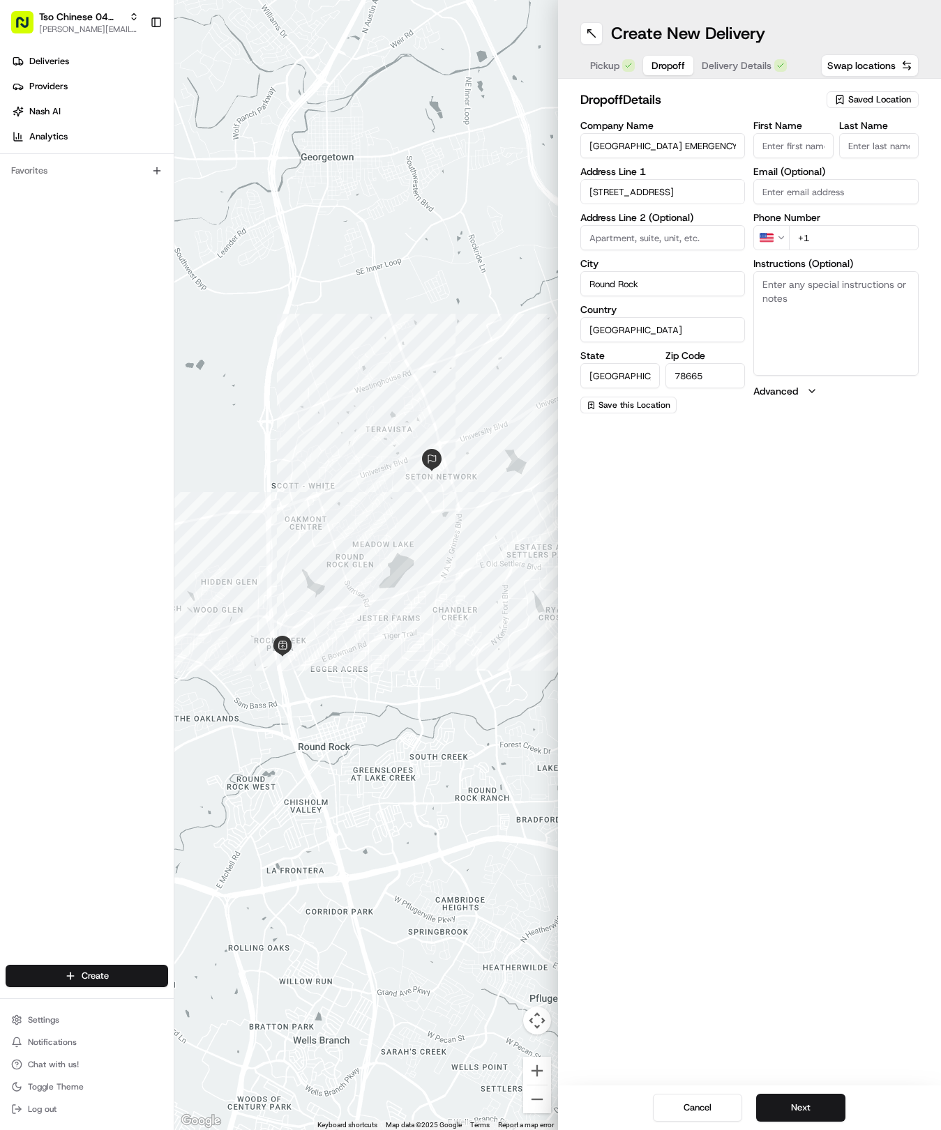
click at [783, 148] on input "First Name" at bounding box center [793, 145] width 80 height 25
type input "[PERSON_NAME]"
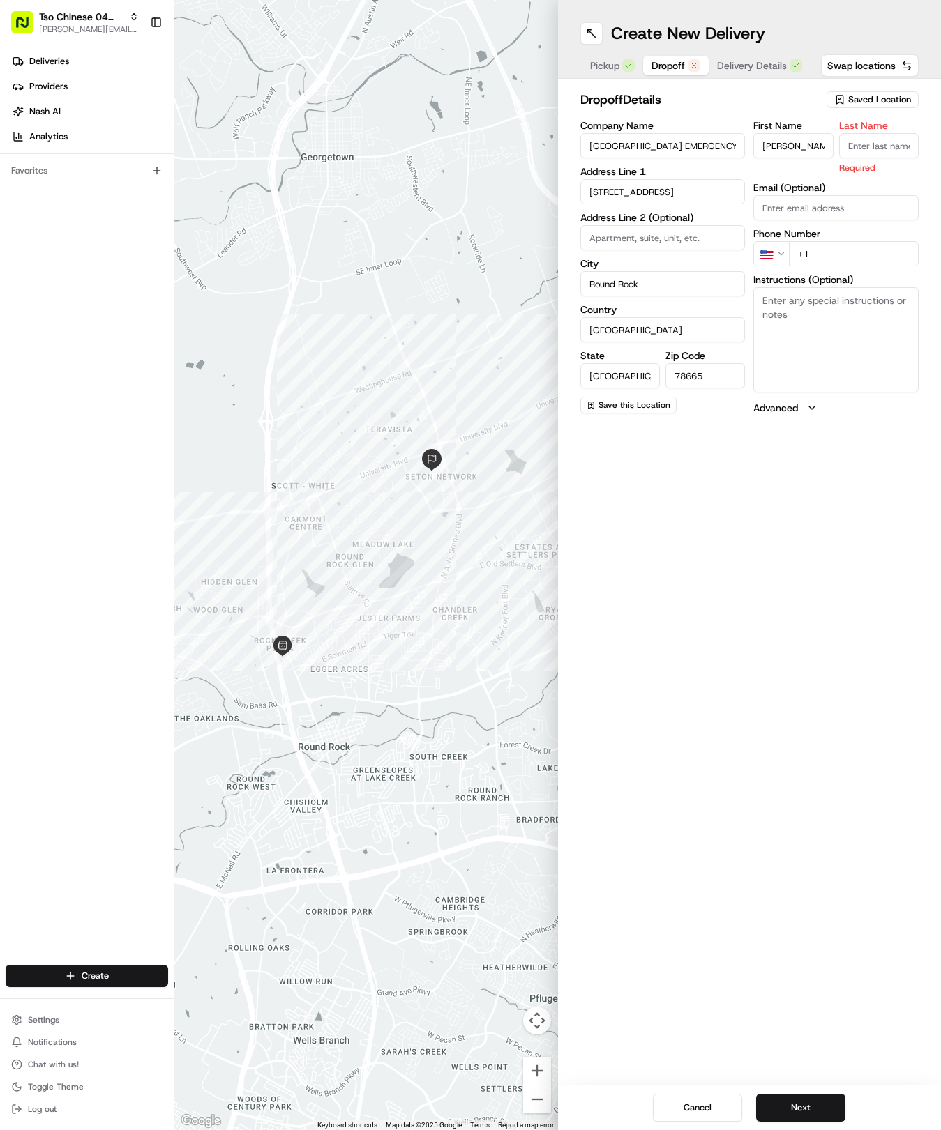
click at [899, 155] on input "Last Name" at bounding box center [879, 145] width 80 height 25
type input "To"
click at [824, 252] on div "First Name [PERSON_NAME] Last Name To Required Email (Optional) Phone Number US…" at bounding box center [835, 268] width 165 height 294
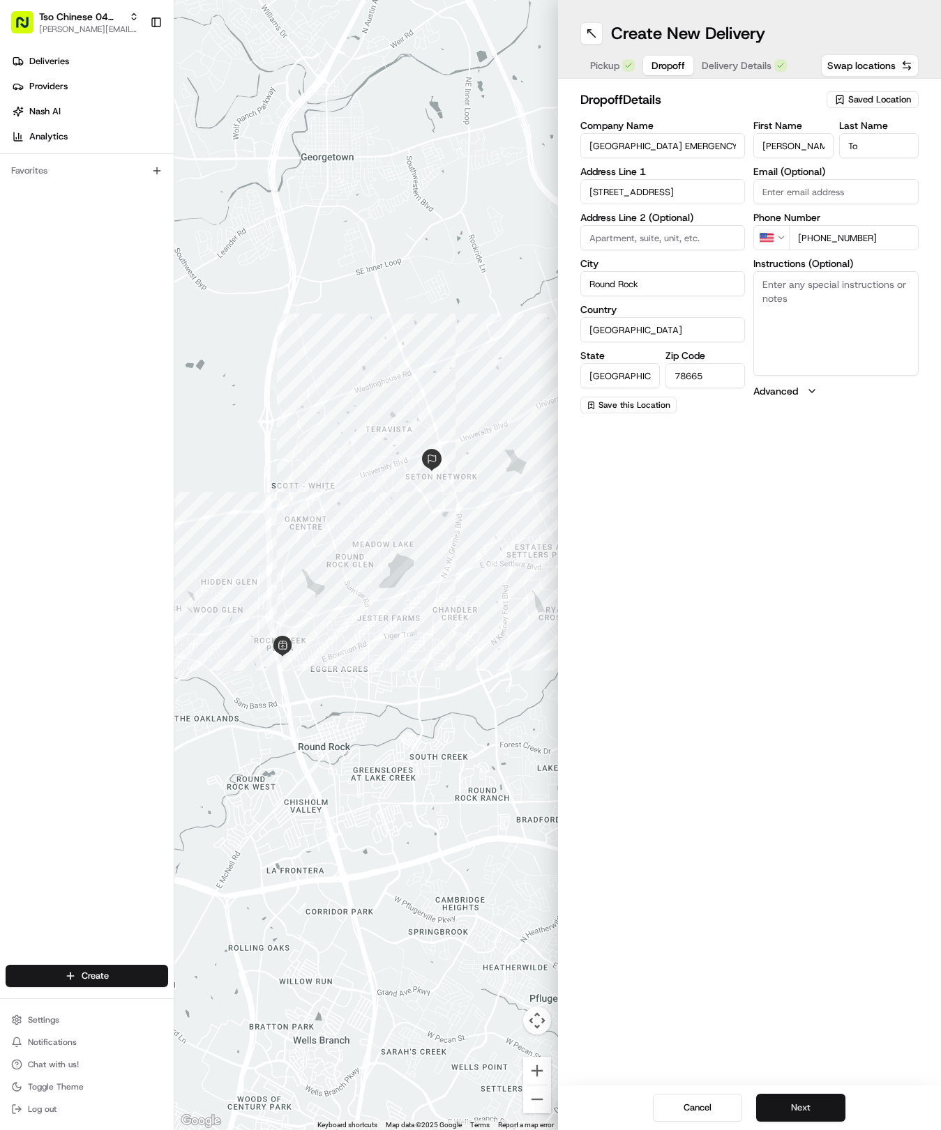
type input "[PHONE_NUMBER]"
